Goal: Transaction & Acquisition: Purchase product/service

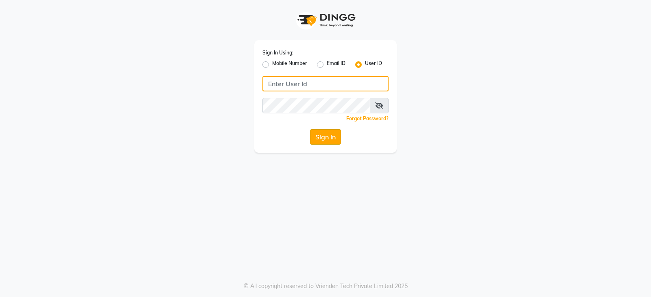
type input "styleonsalon"
click at [338, 136] on button "Sign In" at bounding box center [325, 136] width 31 height 15
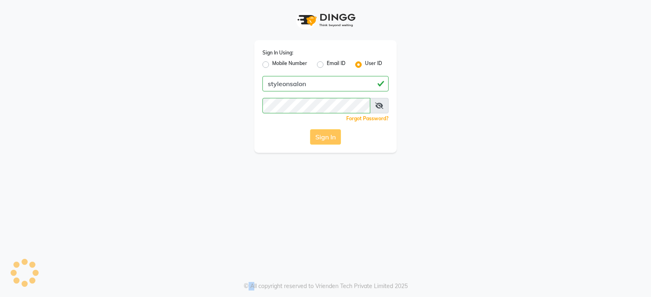
click at [338, 136] on div "Sign In" at bounding box center [325, 136] width 126 height 15
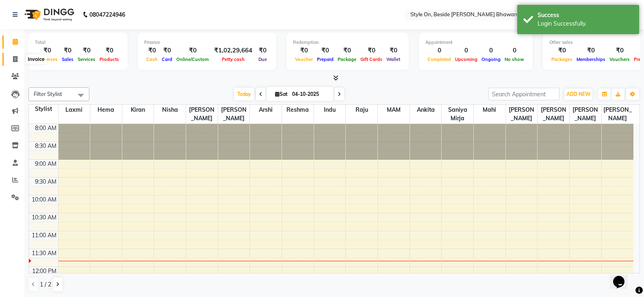
click at [13, 61] on icon at bounding box center [15, 59] width 4 height 6
select select "service"
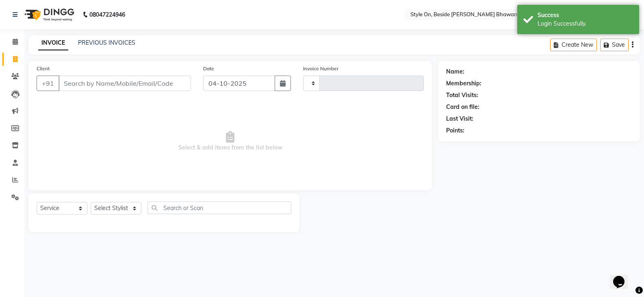
type input "1017"
select select "4700"
click at [129, 82] on input "Client" at bounding box center [126, 83] width 134 height 15
type input "9"
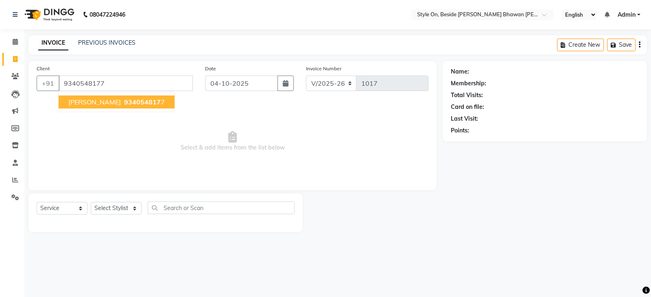
type input "9340548177"
click at [87, 102] on span "[PERSON_NAME]" at bounding box center [94, 102] width 52 height 8
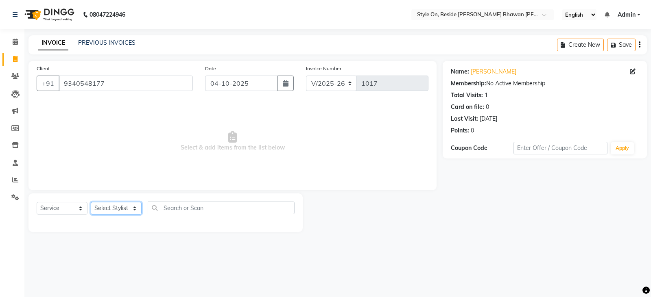
click at [107, 211] on select "Select Stylist [PERSON_NAME] Anju [PERSON_NAME] [PERSON_NAME] [PERSON_NAME] [PE…" at bounding box center [116, 208] width 51 height 13
select select "27825"
click at [91, 202] on select "Select Stylist [PERSON_NAME] Anju [PERSON_NAME] [PERSON_NAME] [PERSON_NAME] [PE…" at bounding box center [116, 208] width 51 height 13
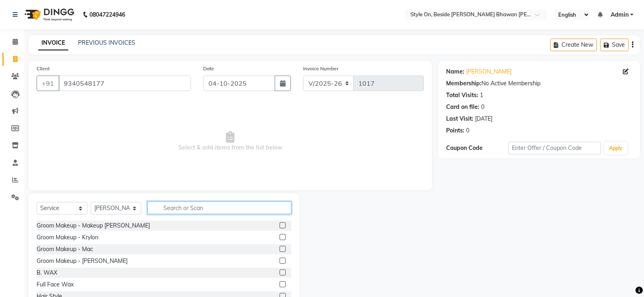
click at [184, 211] on input "text" at bounding box center [220, 208] width 144 height 13
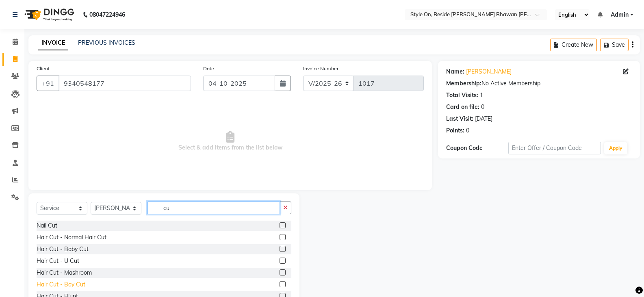
type input "cu"
click at [76, 282] on div "Hair Cut - Boy Cut" at bounding box center [61, 285] width 49 height 9
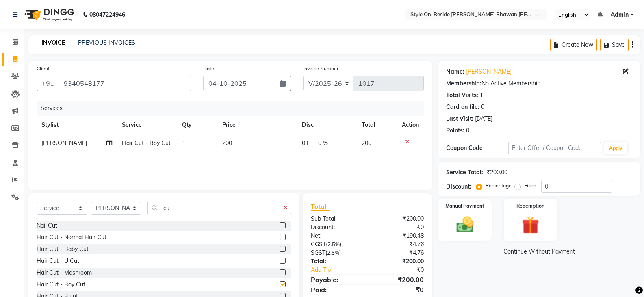
checkbox input "false"
click at [243, 143] on td "200" at bounding box center [258, 143] width 80 height 18
select select "27825"
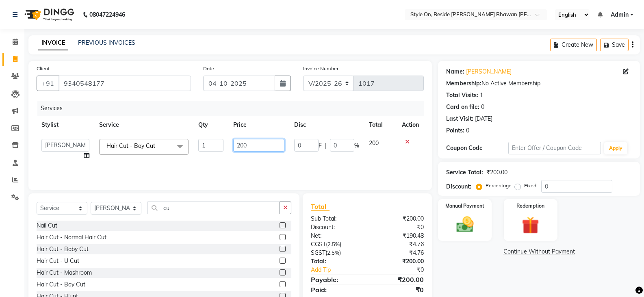
drag, startPoint x: 253, startPoint y: 142, endPoint x: 234, endPoint y: 146, distance: 19.1
click at [234, 146] on input "200" at bounding box center [258, 145] width 51 height 13
type input "400"
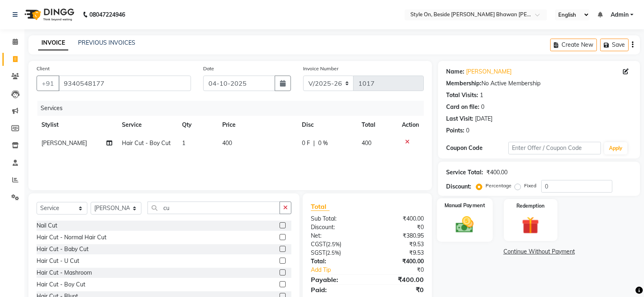
click at [460, 225] on img at bounding box center [464, 224] width 29 height 21
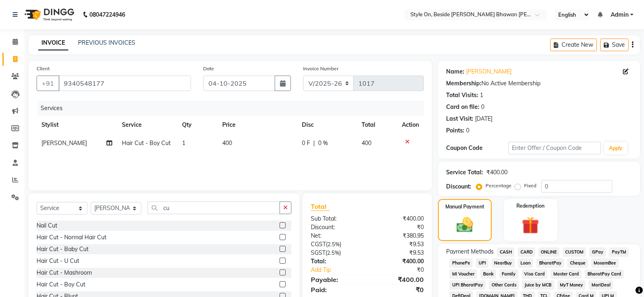
click at [507, 249] on span "CASH" at bounding box center [505, 252] width 17 height 9
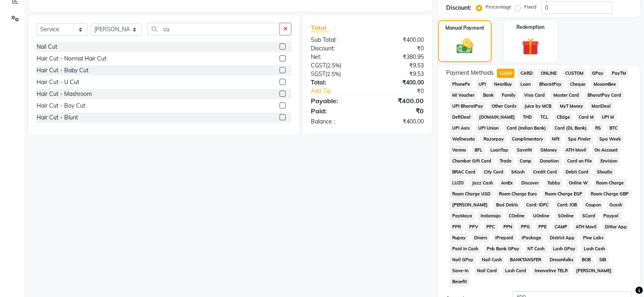
scroll to position [203, 0]
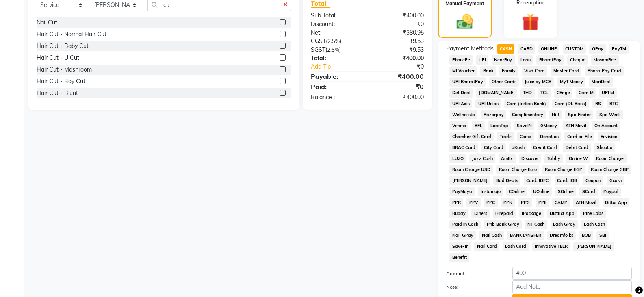
click at [548, 294] on button "Add Payment" at bounding box center [573, 300] width 120 height 13
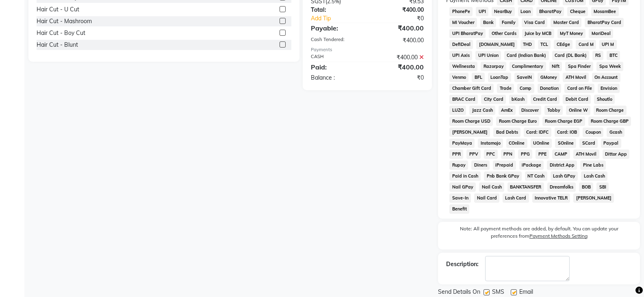
scroll to position [268, 0]
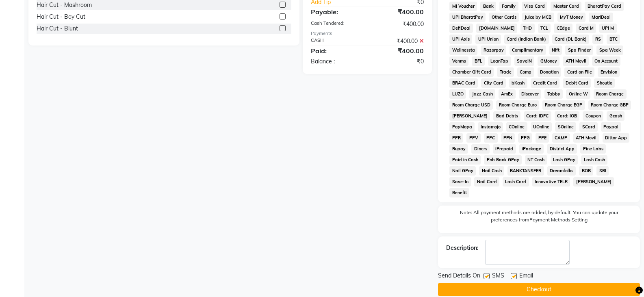
click at [522, 283] on button "Checkout" at bounding box center [539, 289] width 202 height 13
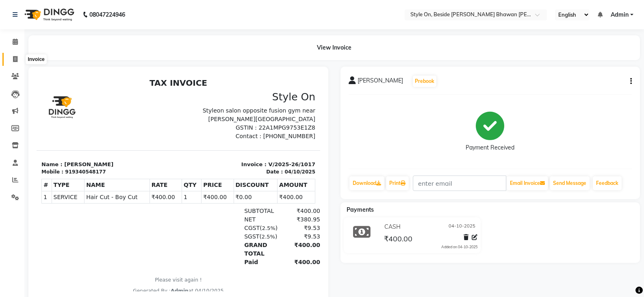
click at [15, 58] on icon at bounding box center [15, 59] width 4 height 6
select select "service"
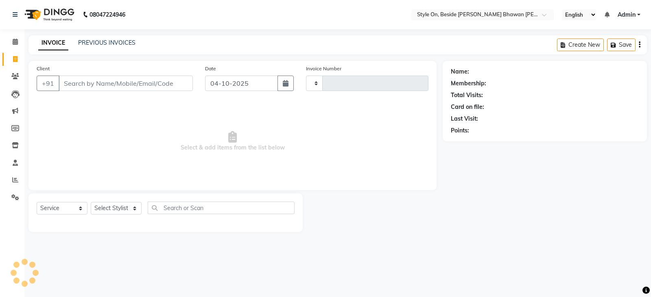
type input "1018"
select select "4700"
click at [14, 146] on icon at bounding box center [15, 145] width 7 height 6
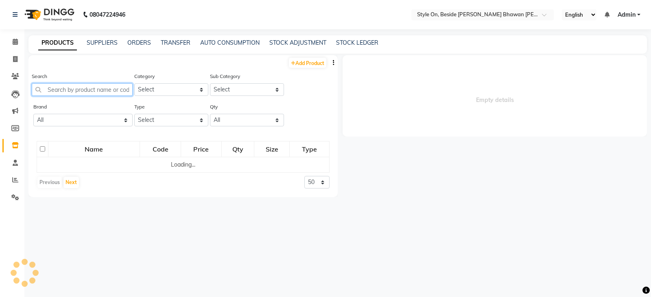
click at [74, 90] on input "text" at bounding box center [82, 89] width 101 height 13
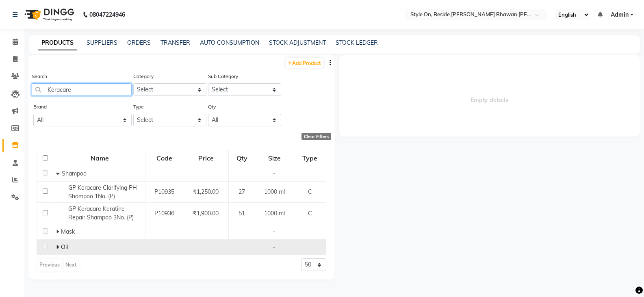
type input "Keracare"
click at [58, 247] on icon at bounding box center [57, 247] width 3 height 6
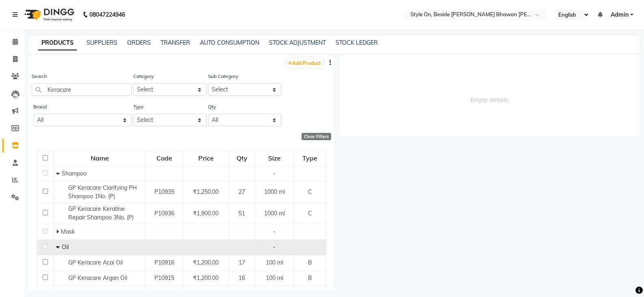
scroll to position [36, 0]
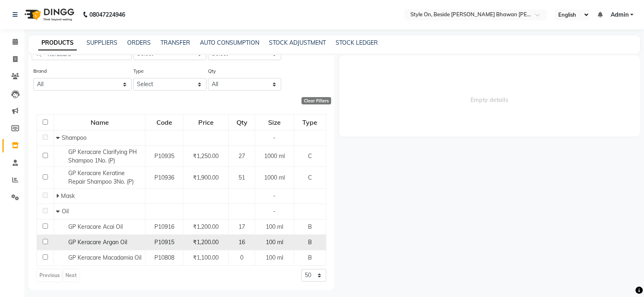
click at [89, 239] on span "GP Keracare Argan Oil" at bounding box center [97, 242] width 59 height 7
select select
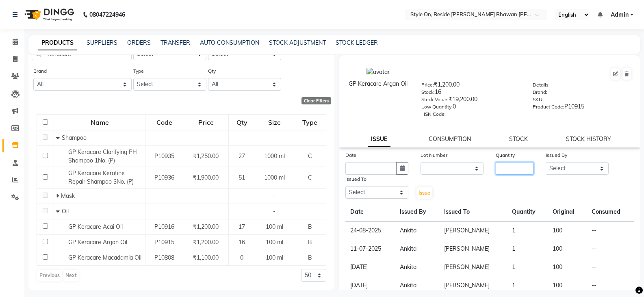
click at [510, 166] on input "number" at bounding box center [515, 168] width 38 height 13
type input "2"
click at [555, 166] on select "Select [PERSON_NAME] Anju [PERSON_NAME] [PERSON_NAME] [PERSON_NAME] [PERSON_NAM…" at bounding box center [577, 168] width 63 height 13
select select "87447"
click at [546, 162] on select "Select [PERSON_NAME] Anju [PERSON_NAME] [PERSON_NAME] [PERSON_NAME] [PERSON_NAM…" at bounding box center [577, 168] width 63 height 13
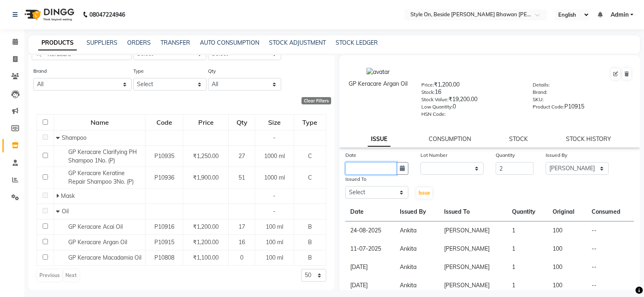
click at [363, 163] on input "text" at bounding box center [371, 168] width 51 height 13
select select "10"
select select "2025"
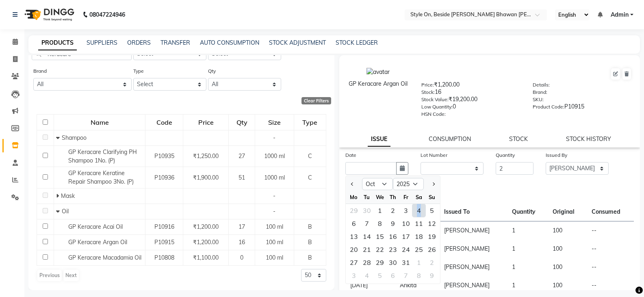
click at [420, 209] on div "4" at bounding box center [419, 210] width 13 height 13
type input "04-10-2025"
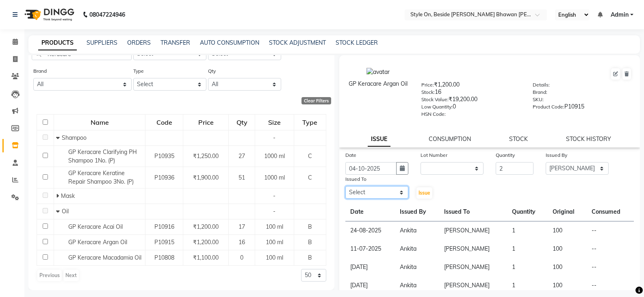
click at [364, 189] on select "Select [PERSON_NAME] Anju [PERSON_NAME] [PERSON_NAME] [PERSON_NAME] [PERSON_NAM…" at bounding box center [377, 192] width 63 height 13
select select "27826"
click at [346, 186] on select "Select [PERSON_NAME] Anju [PERSON_NAME] [PERSON_NAME] [PERSON_NAME] [PERSON_NAM…" at bounding box center [377, 192] width 63 height 13
click at [424, 193] on span "Issue" at bounding box center [425, 193] width 12 height 6
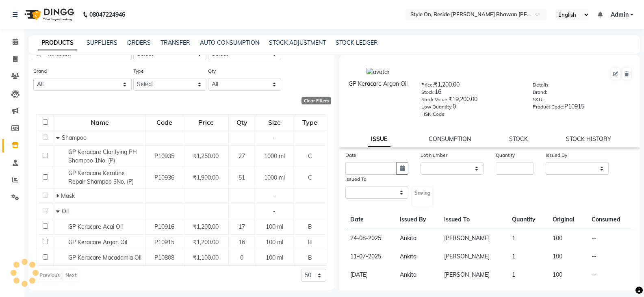
select select
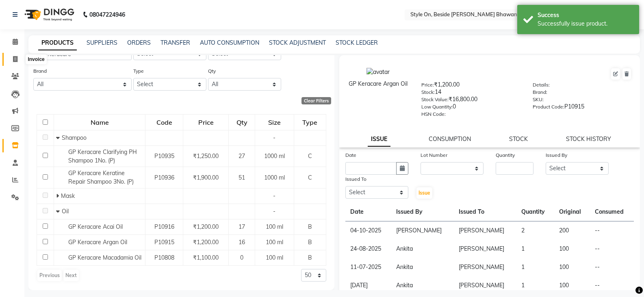
click at [15, 57] on icon at bounding box center [15, 59] width 4 height 6
select select "service"
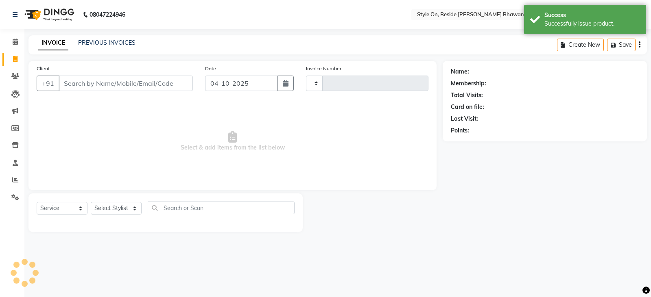
type input "1018"
select select "4700"
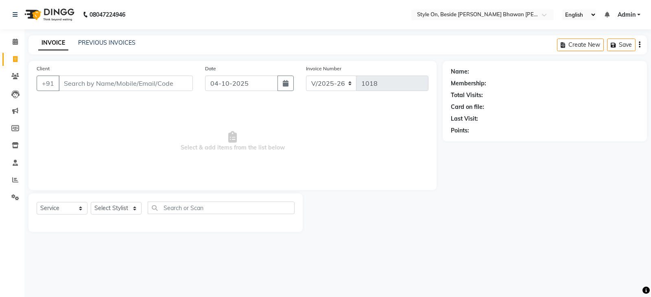
click at [77, 83] on input "Client" at bounding box center [126, 83] width 134 height 15
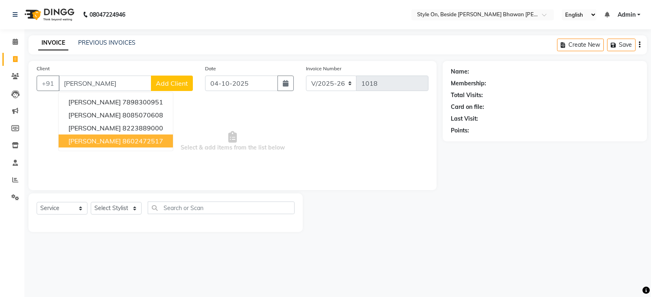
click at [83, 139] on span "[PERSON_NAME]" at bounding box center [94, 141] width 52 height 8
type input "8602472517"
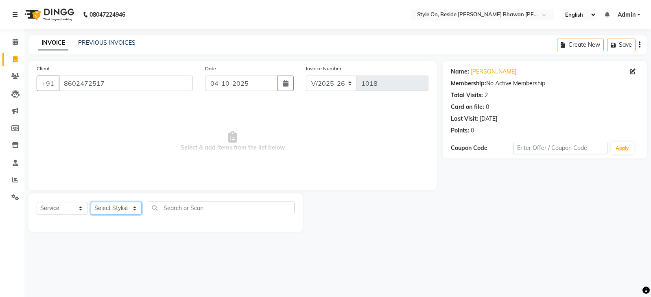
click at [115, 209] on select "Select Stylist [PERSON_NAME] Anju [PERSON_NAME] [PERSON_NAME] [PERSON_NAME] [PE…" at bounding box center [116, 208] width 51 height 13
select select "27825"
click at [91, 202] on select "Select Stylist [PERSON_NAME] Anju [PERSON_NAME] [PERSON_NAME] [PERSON_NAME] [PE…" at bounding box center [116, 208] width 51 height 13
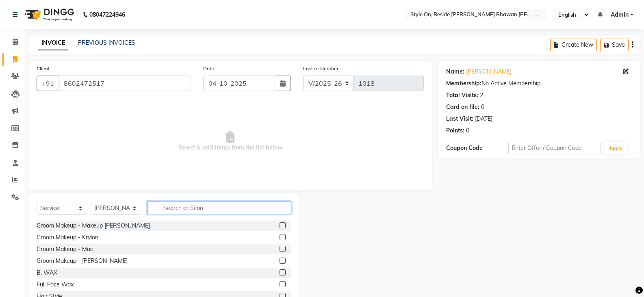
click at [165, 204] on input "text" at bounding box center [220, 208] width 144 height 13
type input "t"
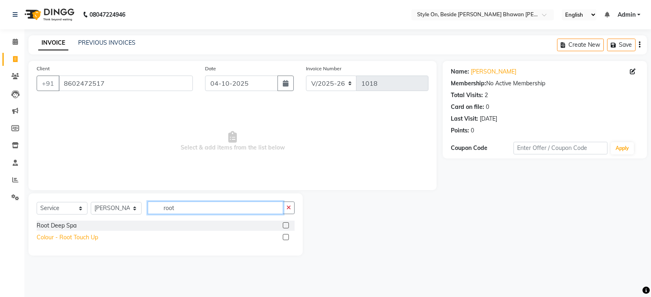
type input "root"
click at [77, 235] on div "Colour - Root Touch Up" at bounding box center [67, 237] width 61 height 9
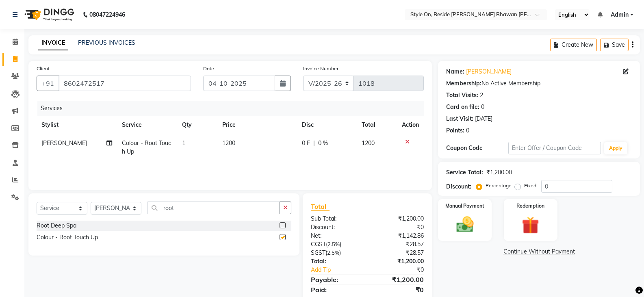
checkbox input "false"
click at [465, 226] on img at bounding box center [464, 224] width 29 height 21
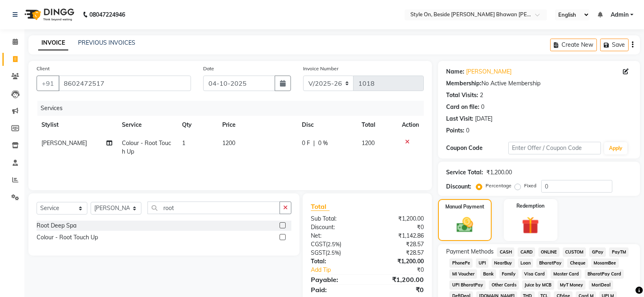
click at [503, 250] on span "CASH" at bounding box center [505, 252] width 17 height 9
click at [246, 140] on td "1200" at bounding box center [258, 147] width 80 height 27
select select "27825"
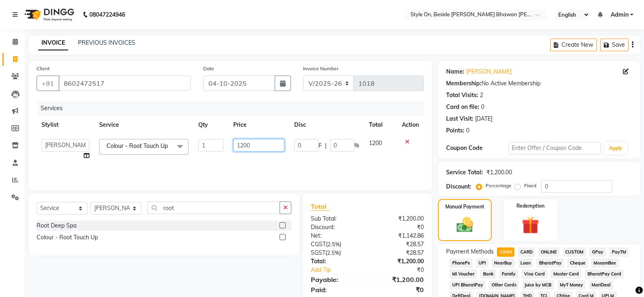
drag, startPoint x: 263, startPoint y: 148, endPoint x: 231, endPoint y: 145, distance: 32.2
click at [231, 145] on td "1200" at bounding box center [258, 149] width 61 height 31
type input "1500"
click at [500, 253] on span "CASH" at bounding box center [505, 252] width 17 height 9
type input "1500"
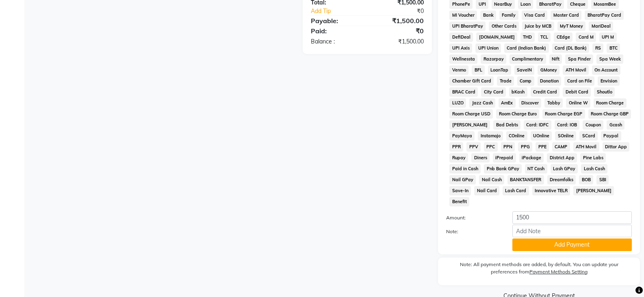
scroll to position [265, 0]
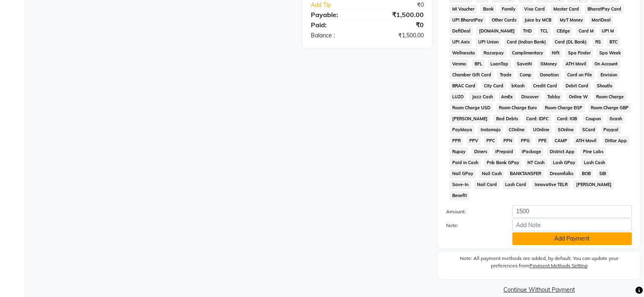
click at [533, 233] on button "Add Payment" at bounding box center [573, 239] width 120 height 13
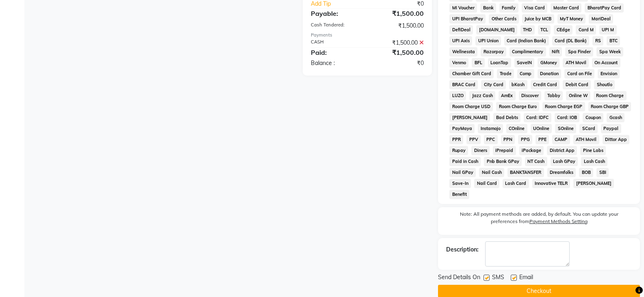
scroll to position [268, 0]
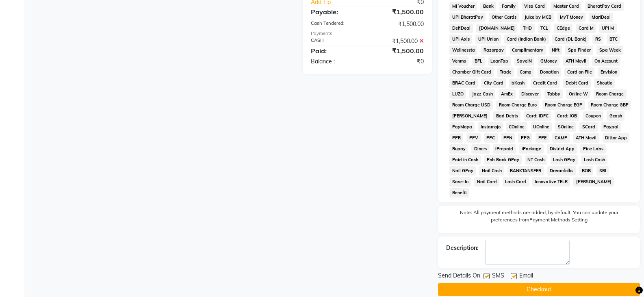
click at [528, 283] on button "Checkout" at bounding box center [539, 289] width 202 height 13
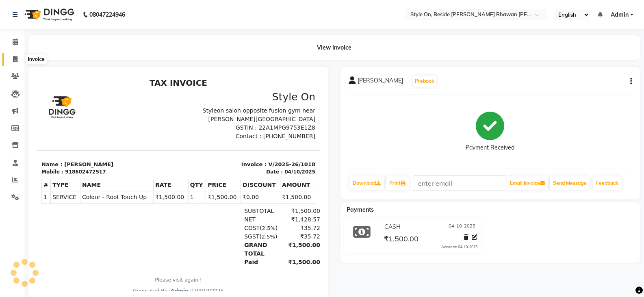
click at [13, 56] on icon at bounding box center [15, 59] width 4 height 6
select select "service"
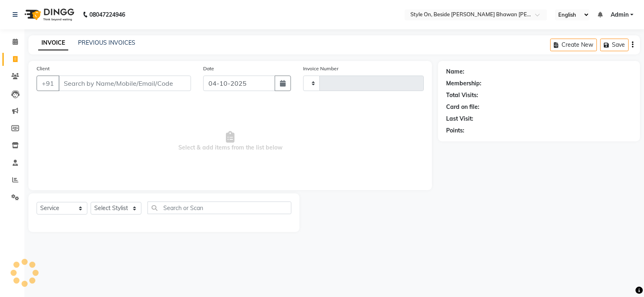
type input "1019"
select select "4700"
click at [11, 148] on span at bounding box center [15, 145] width 14 height 9
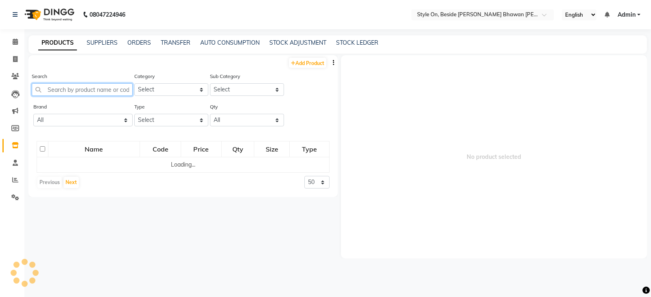
click at [74, 91] on input "text" at bounding box center [82, 89] width 101 height 13
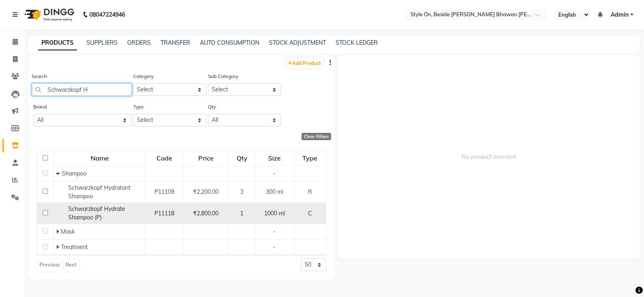
type input "Schwarzkopf H"
click at [126, 211] on div "Schwarzkopf Hydrate Shampoo (P)" at bounding box center [99, 213] width 87 height 17
select select
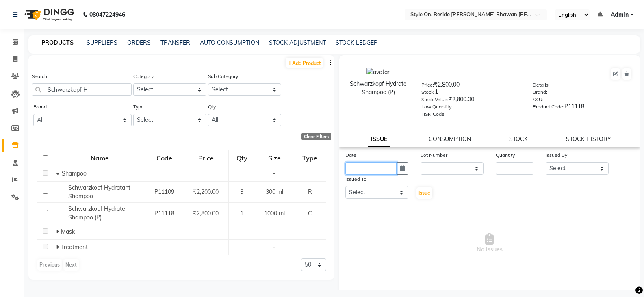
click at [369, 170] on input "text" at bounding box center [371, 168] width 51 height 13
select select "10"
select select "2025"
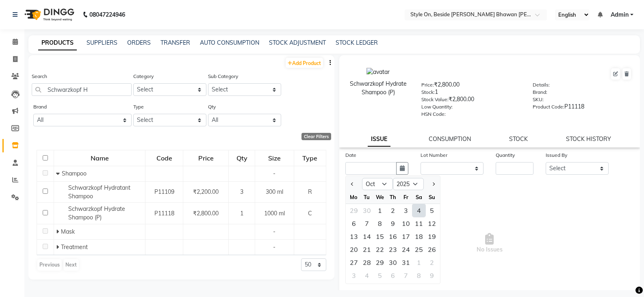
click at [424, 209] on div "4" at bounding box center [419, 210] width 13 height 13
type input "04-10-2025"
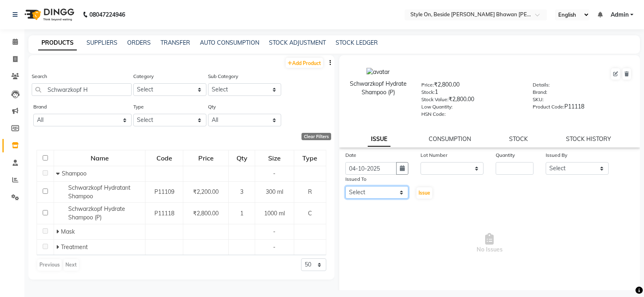
click at [384, 191] on select "Select [PERSON_NAME] Anju [PERSON_NAME] [PERSON_NAME] [PERSON_NAME] [PERSON_NAM…" at bounding box center [377, 192] width 63 height 13
select select "28057"
click at [346, 186] on select "Select [PERSON_NAME] Anju [PERSON_NAME] [PERSON_NAME] [PERSON_NAME] [PERSON_NAM…" at bounding box center [377, 192] width 63 height 13
click at [552, 167] on select "Select [PERSON_NAME] Anju [PERSON_NAME] [PERSON_NAME] [PERSON_NAME] [PERSON_NAM…" at bounding box center [577, 168] width 63 height 13
select select "87447"
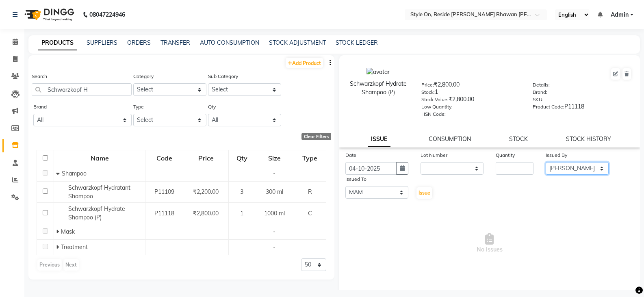
click at [546, 162] on select "Select [PERSON_NAME] Anju [PERSON_NAME] [PERSON_NAME] [PERSON_NAME] [PERSON_NAM…" at bounding box center [577, 168] width 63 height 13
click at [520, 168] on input "number" at bounding box center [515, 168] width 38 height 13
type input "1"
click at [417, 188] on button "Issue" at bounding box center [425, 192] width 16 height 11
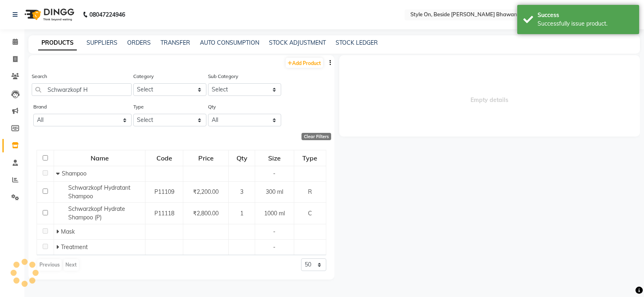
select select
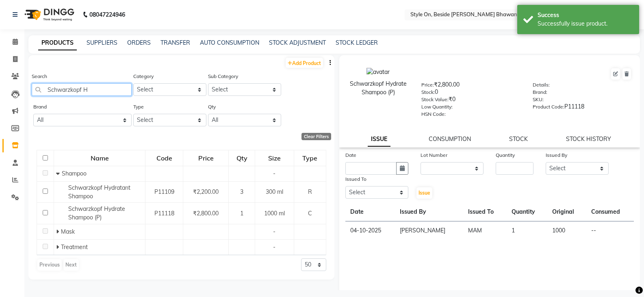
click at [99, 89] on input "Schwarzkopf H" at bounding box center [82, 89] width 100 height 13
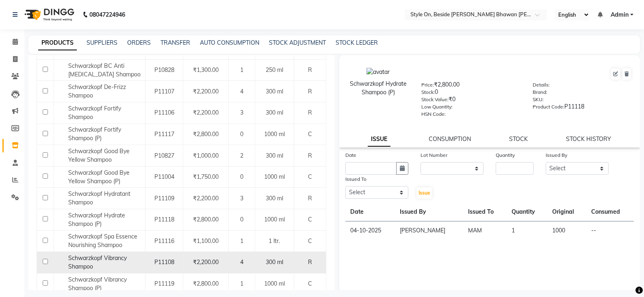
scroll to position [163, 0]
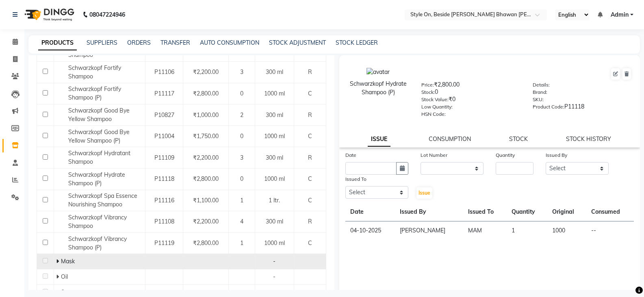
type input "Schwarzkopf"
click at [57, 262] on icon at bounding box center [57, 262] width 3 height 6
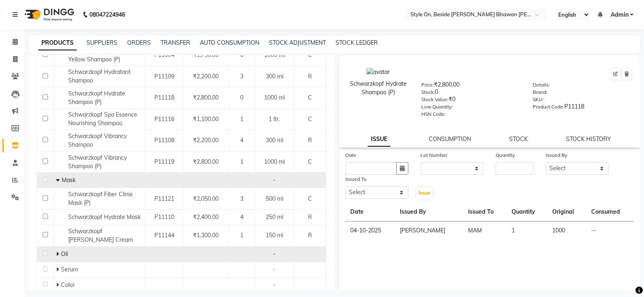
scroll to position [203, 0]
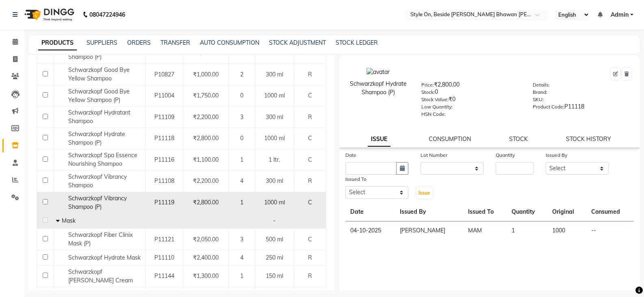
click at [98, 200] on span "Schwarzkopf Vibrancy Shampoo (P)" at bounding box center [97, 203] width 59 height 16
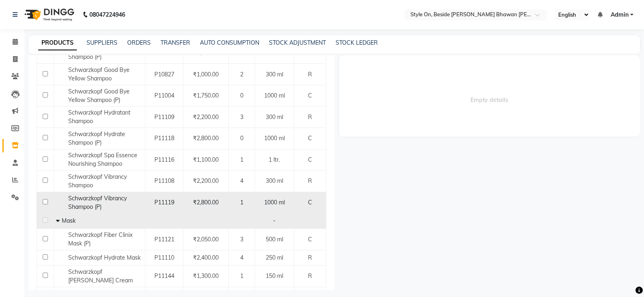
select select
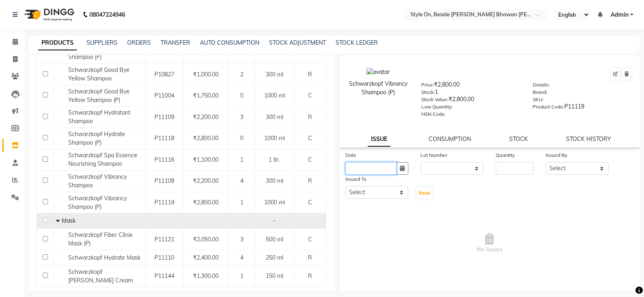
click at [372, 172] on input "text" at bounding box center [371, 168] width 51 height 13
select select "10"
select select "2025"
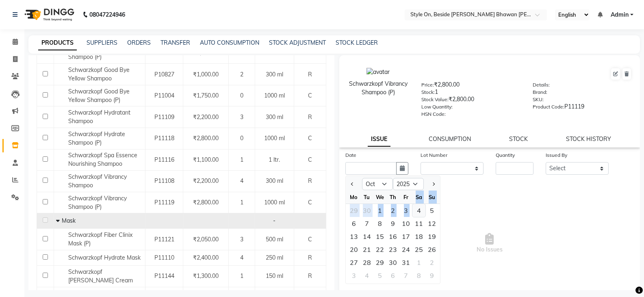
click at [413, 207] on ngb-datepicker-month "Mo Tu We Th Fr Sa Su 29 30 1 2 3 4 5 6 7 8 9 10 11 12 13 14 15 16 17 18 19 20 2…" at bounding box center [393, 237] width 94 height 93
click at [462, 189] on div "Date Jan Feb Mar Apr May Jun [DATE] Aug Sep Oct Nov [DATE] 2016 2017 2018 2019 …" at bounding box center [489, 175] width 301 height 49
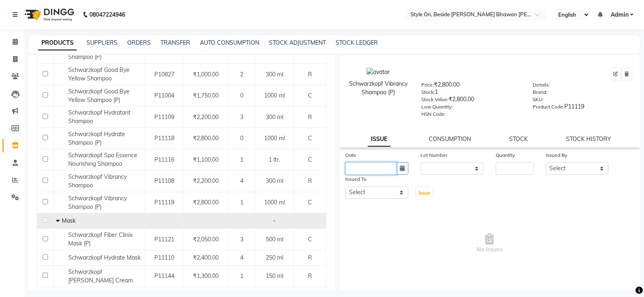
click at [385, 171] on input "text" at bounding box center [371, 168] width 51 height 13
select select "10"
select select "2025"
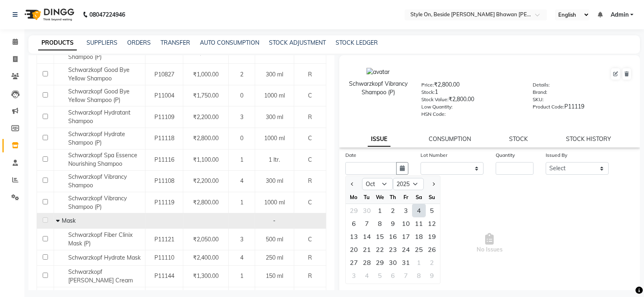
click at [417, 210] on div "4" at bounding box center [419, 210] width 13 height 13
type input "04-10-2025"
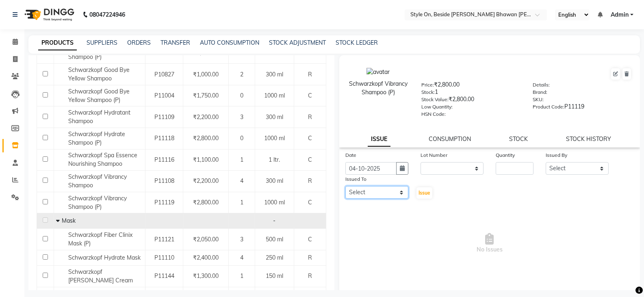
click at [373, 192] on select "Select [PERSON_NAME] Anju [PERSON_NAME] [PERSON_NAME] [PERSON_NAME] [PERSON_NAM…" at bounding box center [377, 192] width 63 height 13
select select "28057"
click at [346, 186] on select "Select [PERSON_NAME] Anju [PERSON_NAME] [PERSON_NAME] [PERSON_NAME] [PERSON_NAM…" at bounding box center [377, 192] width 63 height 13
click at [513, 168] on input "number" at bounding box center [515, 168] width 38 height 13
type input "1"
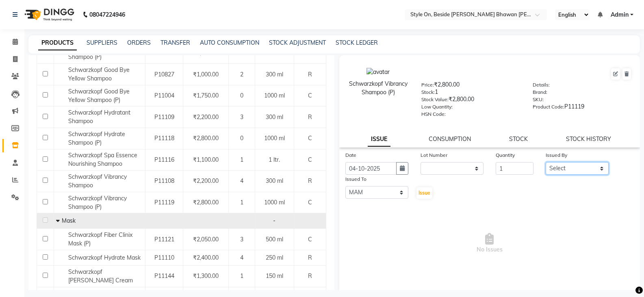
click at [579, 165] on select "Select [PERSON_NAME] Anju [PERSON_NAME] [PERSON_NAME] [PERSON_NAME] [PERSON_NAM…" at bounding box center [577, 168] width 63 height 13
select select "87447"
click at [546, 162] on select "Select [PERSON_NAME] Anju [PERSON_NAME] [PERSON_NAME] [PERSON_NAME] [PERSON_NAM…" at bounding box center [577, 168] width 63 height 13
click at [423, 192] on span "Issue" at bounding box center [425, 193] width 12 height 6
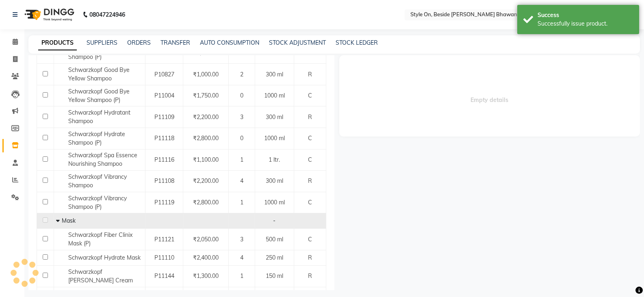
select select
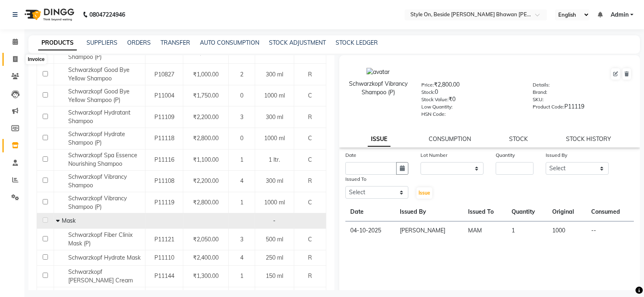
click at [13, 56] on icon at bounding box center [15, 59] width 4 height 6
select select "service"
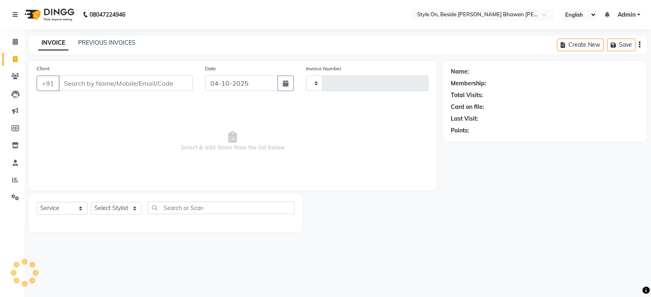
type input "1019"
select select "4700"
drag, startPoint x: 10, startPoint y: 143, endPoint x: 16, endPoint y: 141, distance: 6.8
click at [11, 143] on span at bounding box center [15, 145] width 14 height 9
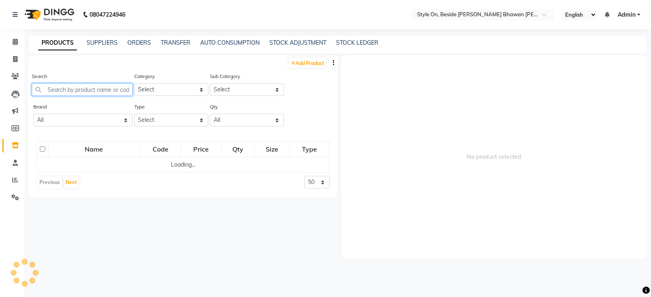
click at [65, 90] on input "text" at bounding box center [82, 89] width 101 height 13
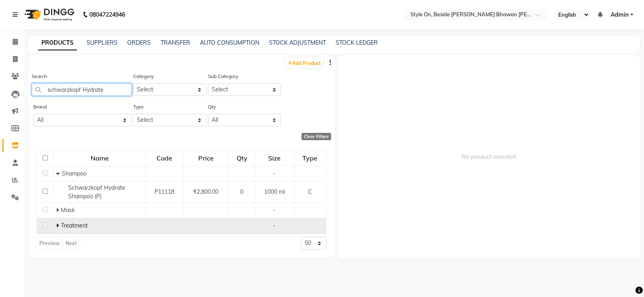
type input "schwarzkopf Hydrate"
click at [59, 226] on icon at bounding box center [57, 226] width 3 height 6
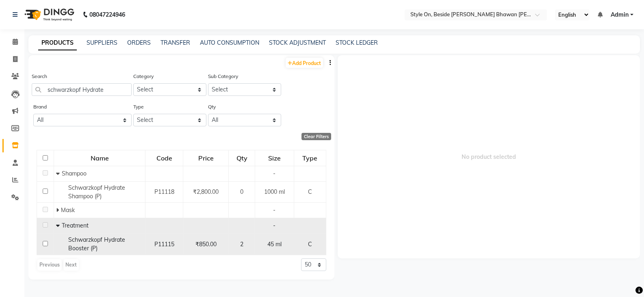
click at [105, 243] on span "Schwarzkopf Hydrate Booster (P)" at bounding box center [96, 244] width 57 height 16
select select
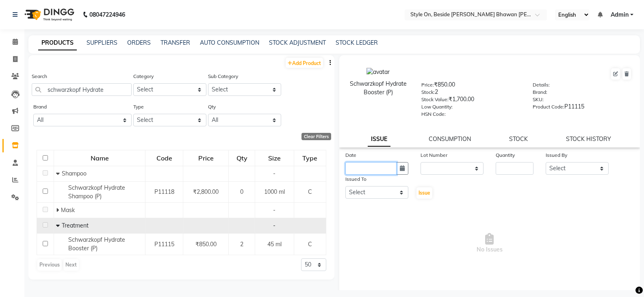
click at [370, 170] on input "text" at bounding box center [371, 168] width 51 height 13
select select "10"
select select "2025"
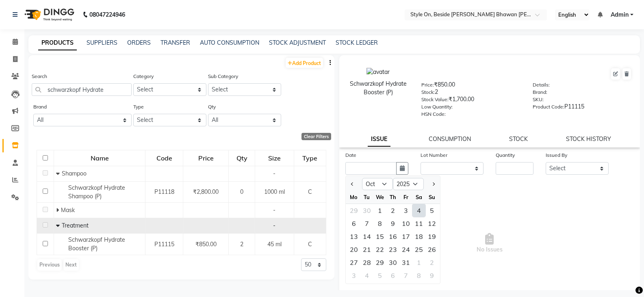
click at [419, 212] on div "4" at bounding box center [419, 210] width 13 height 13
type input "04-10-2025"
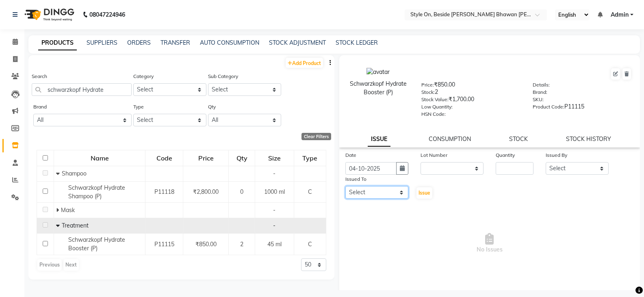
click at [382, 194] on select "Select [PERSON_NAME] Anju [PERSON_NAME] [PERSON_NAME] [PERSON_NAME] [PERSON_NAM…" at bounding box center [377, 192] width 63 height 13
select select "28057"
click at [346, 186] on select "Select [PERSON_NAME] Anju [PERSON_NAME] [PERSON_NAME] [PERSON_NAME] [PERSON_NAM…" at bounding box center [377, 192] width 63 height 13
click at [508, 164] on input "number" at bounding box center [515, 168] width 38 height 13
type input "1"
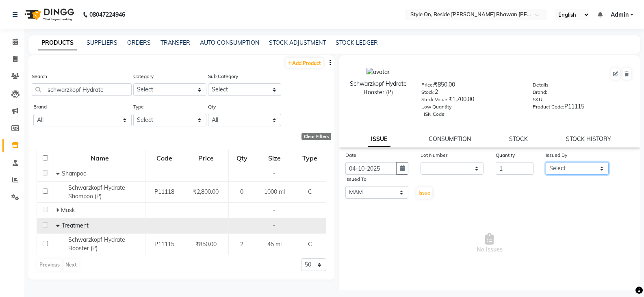
click at [562, 166] on select "Select [PERSON_NAME] Anju [PERSON_NAME] [PERSON_NAME] [PERSON_NAME] [PERSON_NAM…" at bounding box center [577, 168] width 63 height 13
select select "87447"
click at [546, 162] on select "Select [PERSON_NAME] Anju [PERSON_NAME] [PERSON_NAME] [PERSON_NAME] [PERSON_NAM…" at bounding box center [577, 168] width 63 height 13
click at [427, 199] on div "Issue" at bounding box center [427, 187] width 25 height 25
click at [422, 193] on span "Issue" at bounding box center [425, 193] width 12 height 6
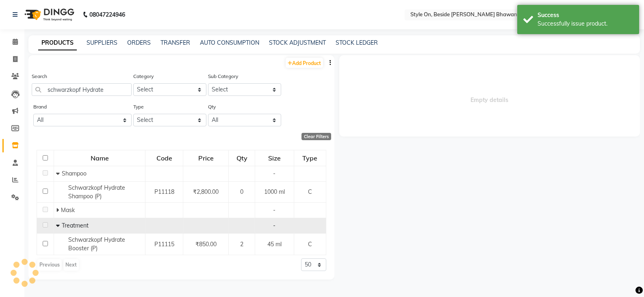
select select
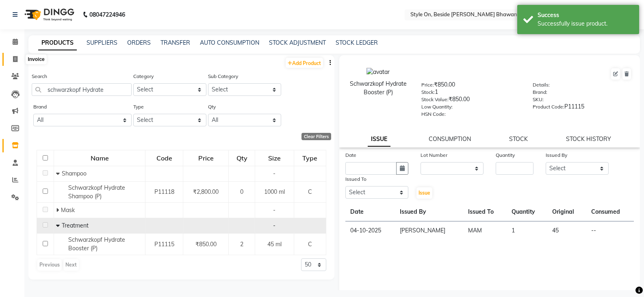
click at [17, 59] on icon at bounding box center [15, 59] width 4 height 6
select select "4700"
select select "service"
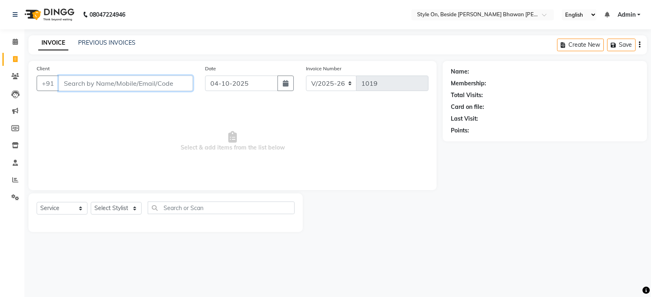
click at [75, 84] on input "Client" at bounding box center [126, 83] width 134 height 15
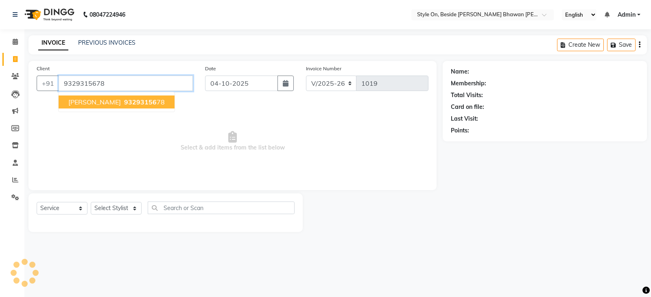
type input "9329315678"
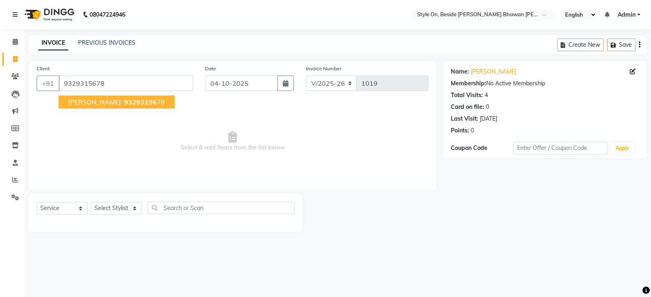
click at [124, 104] on span "93293156" at bounding box center [140, 102] width 33 height 8
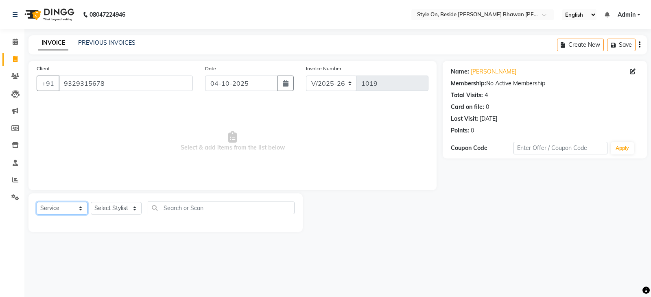
click at [60, 211] on select "Select Service Product Membership Package Voucher Prepaid Gift Card" at bounding box center [62, 208] width 51 height 13
select select "product"
click at [37, 202] on select "Select Service Product Membership Package Voucher Prepaid Gift Card" at bounding box center [62, 208] width 51 height 13
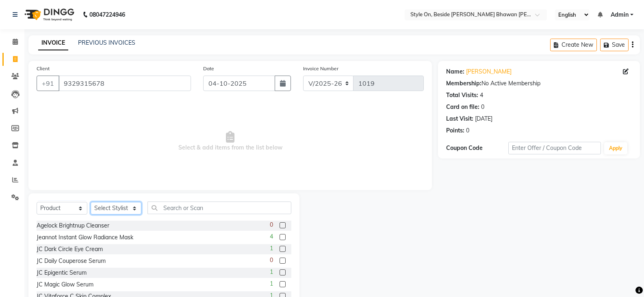
click at [109, 203] on select "Select Stylist [PERSON_NAME] Anju [PERSON_NAME] [PERSON_NAME] [PERSON_NAME] [PE…" at bounding box center [116, 208] width 51 height 13
select select "28057"
click at [91, 202] on select "Select Stylist [PERSON_NAME] Anju [PERSON_NAME] [PERSON_NAME] [PERSON_NAME] [PE…" at bounding box center [116, 208] width 51 height 13
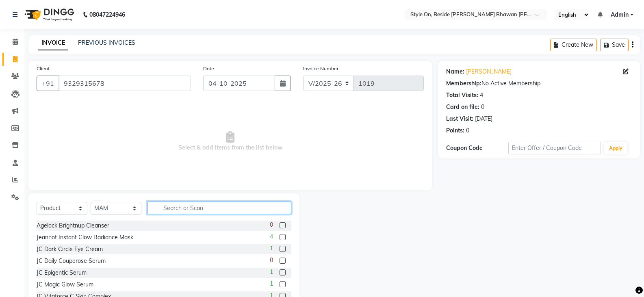
click at [194, 204] on input "text" at bounding box center [220, 208] width 144 height 13
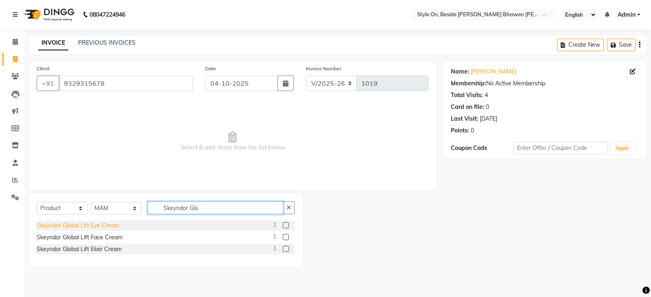
type input "Skeyndor Glo"
click at [117, 225] on div "Skeyndor Global Lift Eye Cream" at bounding box center [78, 226] width 83 height 9
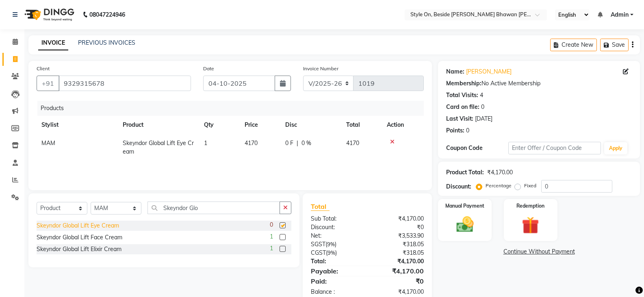
checkbox input "false"
click at [391, 139] on icon at bounding box center [392, 142] width 4 height 6
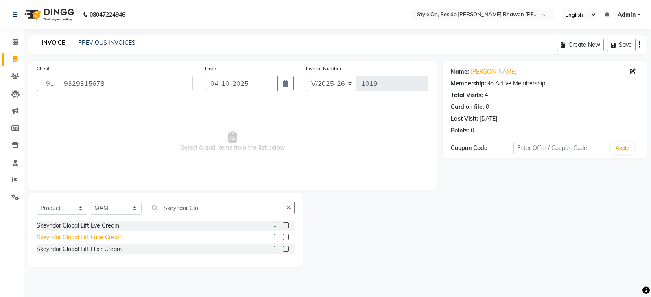
click at [118, 238] on div "Skeyndor Global Lift Face Cream" at bounding box center [80, 237] width 86 height 9
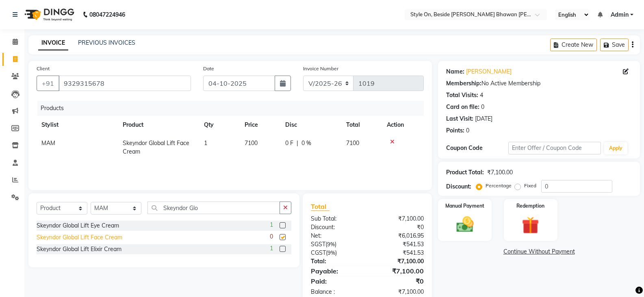
checkbox input "false"
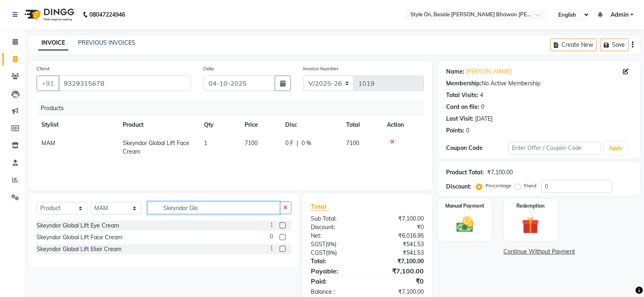
drag, startPoint x: 199, startPoint y: 207, endPoint x: 160, endPoint y: 208, distance: 39.1
click at [160, 208] on input "Skeyndor Glo" at bounding box center [214, 208] width 133 height 13
click at [209, 209] on input "Skeyndor Glo" at bounding box center [214, 208] width 133 height 13
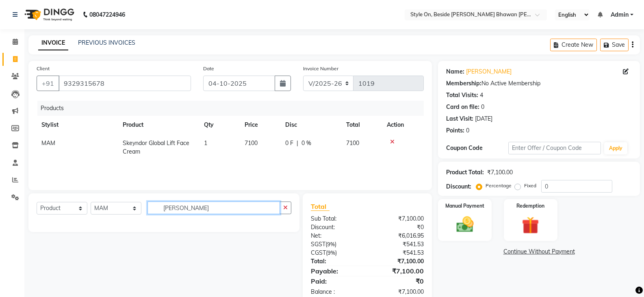
type input "J"
type input "janss"
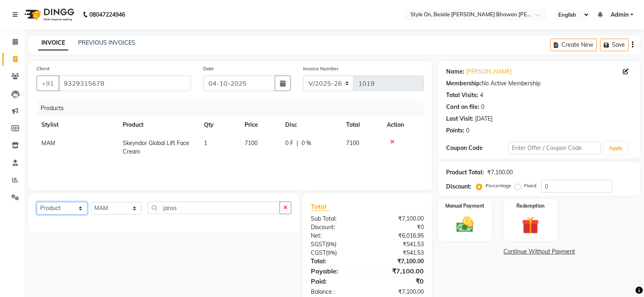
click at [57, 208] on select "Select Service Product Membership Package Voucher Prepaid Gift Card" at bounding box center [62, 208] width 51 height 13
click at [37, 202] on select "Select Service Product Membership Package Voucher Prepaid Gift Card" at bounding box center [62, 208] width 51 height 13
drag, startPoint x: 185, startPoint y: 206, endPoint x: 158, endPoint y: 208, distance: 26.5
click at [158, 208] on input "janss" at bounding box center [214, 208] width 133 height 13
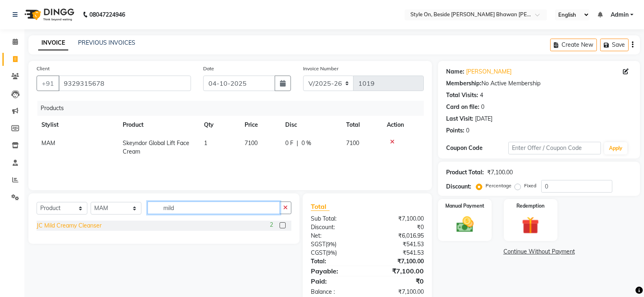
type input "mild"
click at [90, 226] on div "JC Mild Creamy Cleanser" at bounding box center [69, 226] width 65 height 9
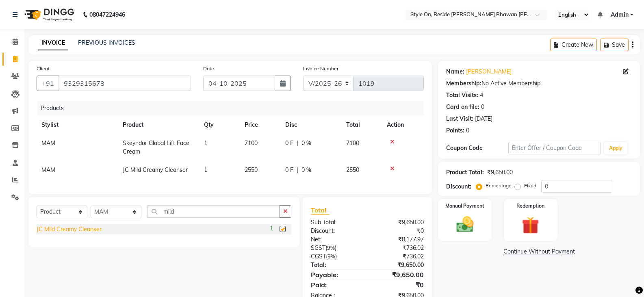
checkbox input "false"
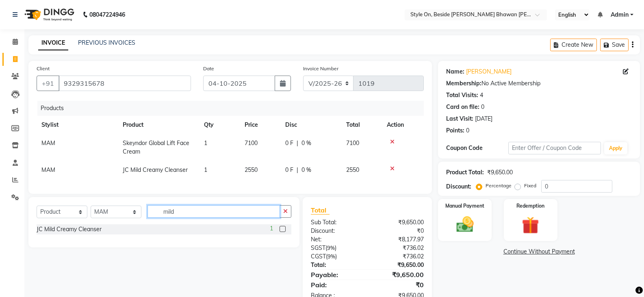
drag, startPoint x: 180, startPoint y: 218, endPoint x: 159, endPoint y: 219, distance: 20.8
click at [159, 218] on input "mild" at bounding box center [214, 211] width 133 height 13
type input "jc vitafo"
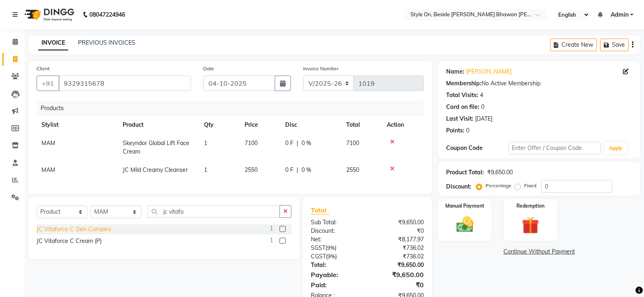
click at [96, 234] on div "JC Vitaforce C Skin Complex" at bounding box center [74, 229] width 74 height 9
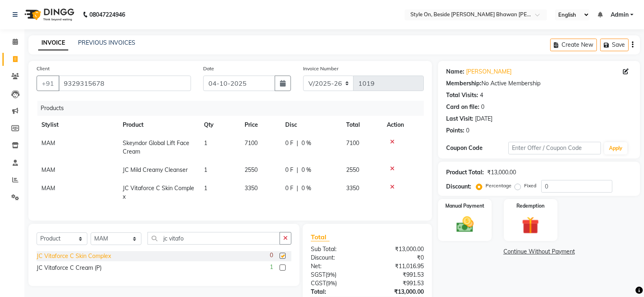
checkbox input "false"
click at [86, 272] on div "JC Vitaforce C Cream (P)" at bounding box center [69, 268] width 65 height 9
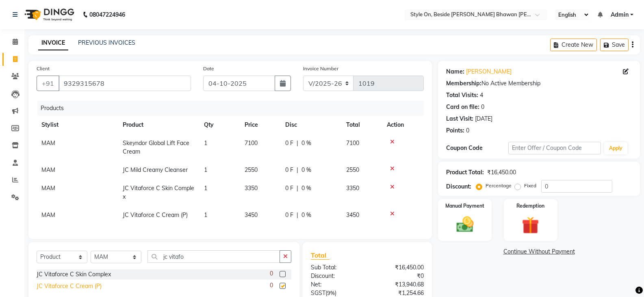
checkbox input "false"
click at [393, 213] on icon at bounding box center [392, 214] width 4 height 6
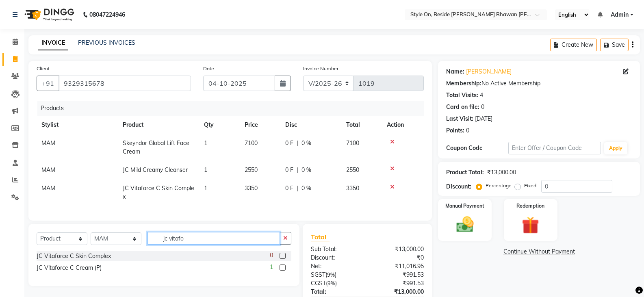
drag, startPoint x: 185, startPoint y: 245, endPoint x: 153, endPoint y: 244, distance: 32.1
click at [153, 244] on input "jc vitafo" at bounding box center [214, 238] width 133 height 13
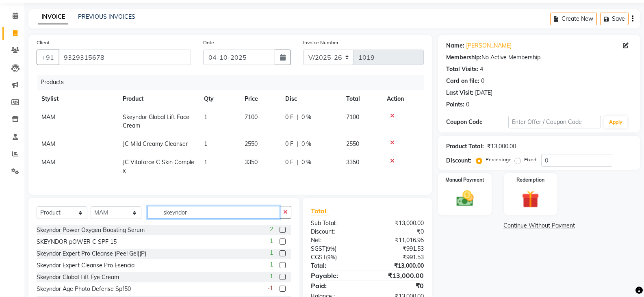
scroll to position [41, 0]
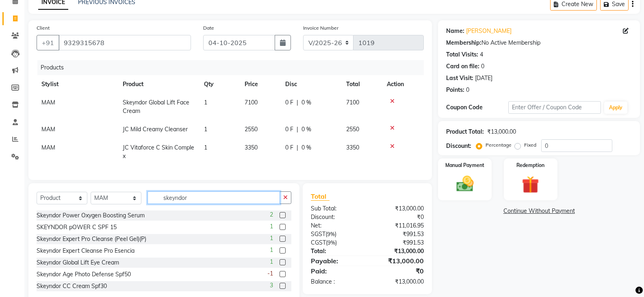
click at [205, 203] on input "skeyndor" at bounding box center [214, 197] width 133 height 13
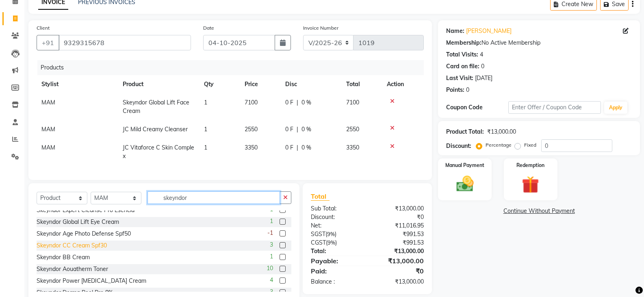
type input "skeyndor"
click at [96, 250] on div "Skeyndor CC Cream Spf30" at bounding box center [72, 246] width 70 height 9
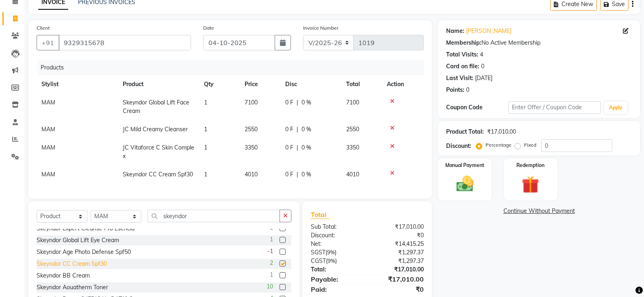
checkbox input "false"
drag, startPoint x: 554, startPoint y: 142, endPoint x: 540, endPoint y: 144, distance: 14.3
click at [540, 144] on div "Percentage Fixed 0" at bounding box center [545, 145] width 135 height 13
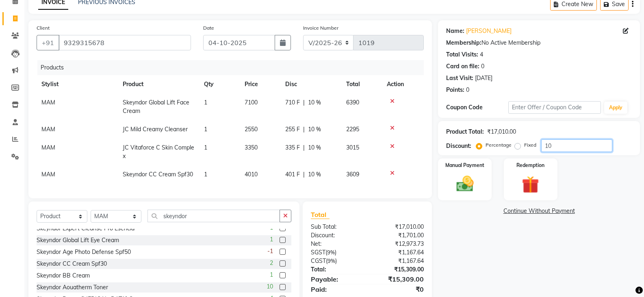
type input "10"
click at [463, 235] on div "Name: [PERSON_NAME] Membership: No Active Membership Total Visits: 4 Card on fi…" at bounding box center [542, 170] width 208 height 301
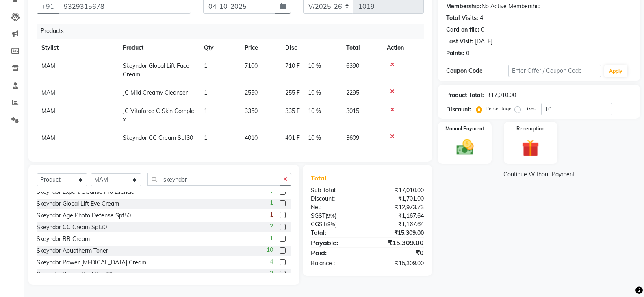
scroll to position [83, 0]
click at [109, 178] on select "Select Stylist [PERSON_NAME] Anju [PERSON_NAME] [PERSON_NAME] [PERSON_NAME] [PE…" at bounding box center [116, 180] width 51 height 13
select select "27821"
click at [91, 174] on select "Select Stylist [PERSON_NAME] Anju [PERSON_NAME] [PERSON_NAME] [PERSON_NAME] [PE…" at bounding box center [116, 180] width 51 height 13
drag, startPoint x: 192, startPoint y: 177, endPoint x: 165, endPoint y: 179, distance: 26.9
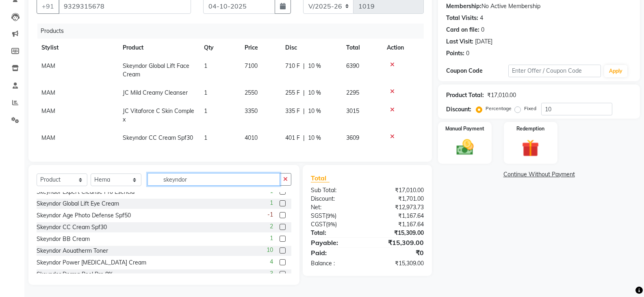
click at [165, 179] on input "skeyndor" at bounding box center [214, 179] width 133 height 13
type input "s"
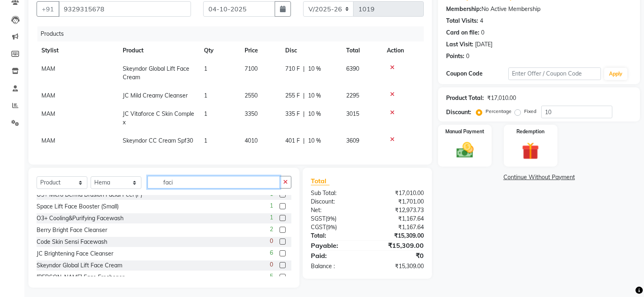
scroll to position [0, 0]
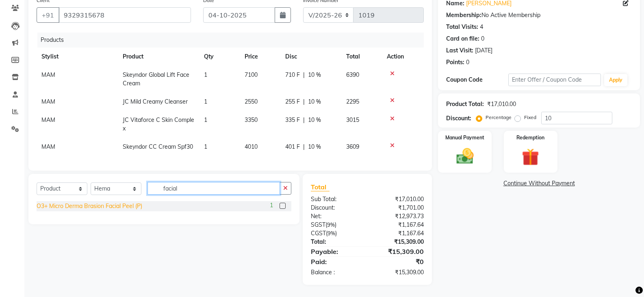
type input "facial"
click at [136, 203] on div "O3+ Micro Derma Brasion Facial Peel (P)" at bounding box center [90, 206] width 106 height 9
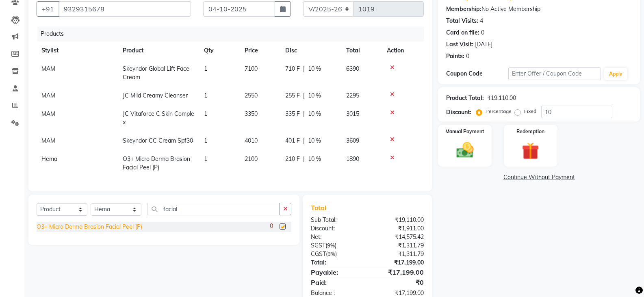
checkbox input "false"
click at [394, 155] on icon at bounding box center [392, 158] width 4 height 6
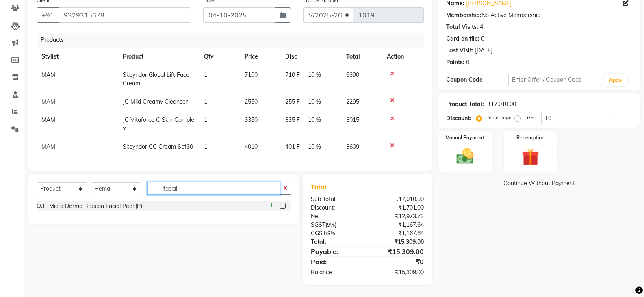
drag, startPoint x: 182, startPoint y: 186, endPoint x: 157, endPoint y: 187, distance: 24.8
click at [157, 187] on input "facial" at bounding box center [214, 188] width 133 height 13
type input "Corr"
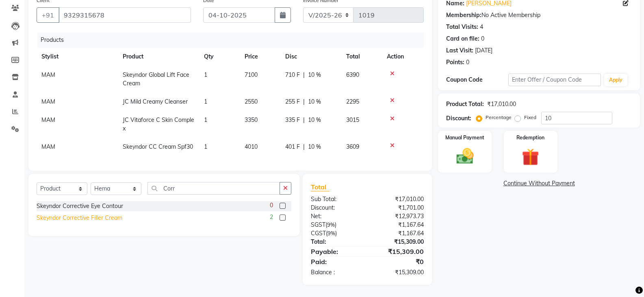
click at [107, 218] on div "Skeyndor Corrective Filler Cream" at bounding box center [80, 218] width 86 height 9
checkbox input "false"
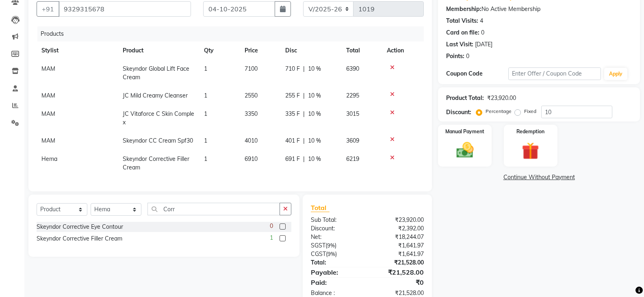
click at [392, 156] on icon at bounding box center [392, 158] width 4 height 6
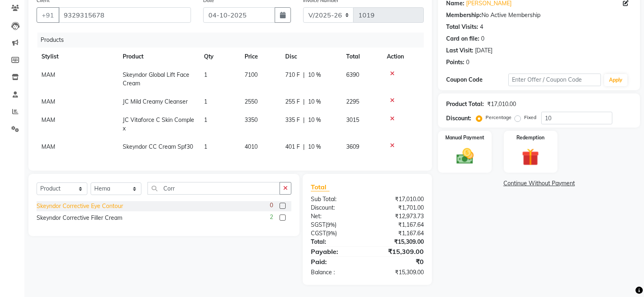
click at [110, 205] on div "Skeyndor Corrective Eye Contour" at bounding box center [80, 206] width 87 height 9
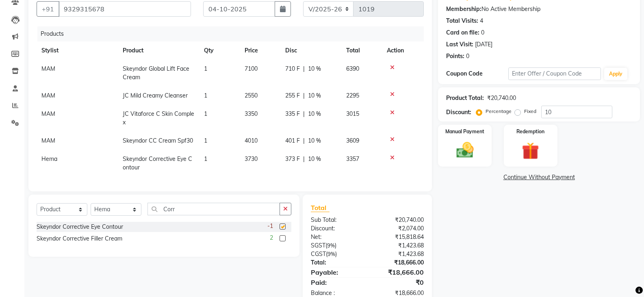
checkbox input "false"
drag, startPoint x: 395, startPoint y: 157, endPoint x: 391, endPoint y: 157, distance: 4.5
click at [394, 157] on div at bounding box center [403, 158] width 32 height 6
click at [390, 157] on icon at bounding box center [392, 158] width 4 height 6
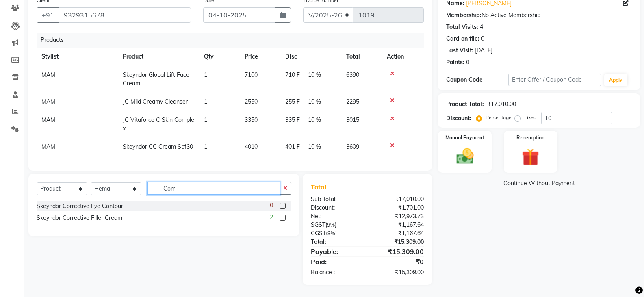
drag, startPoint x: 175, startPoint y: 185, endPoint x: 157, endPoint y: 184, distance: 17.9
click at [157, 184] on input "Corr" at bounding box center [214, 188] width 133 height 13
click at [183, 189] on input "Corr" at bounding box center [214, 188] width 133 height 13
type input "C"
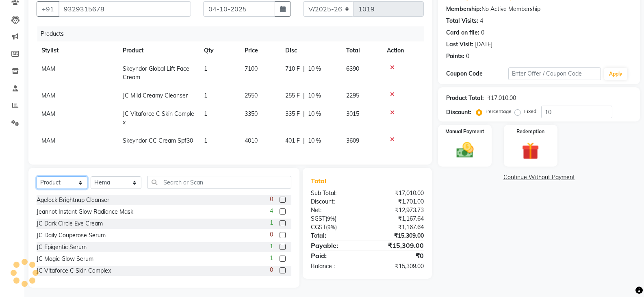
click at [52, 187] on select "Select Service Product Membership Package Voucher Prepaid Gift Card" at bounding box center [62, 182] width 51 height 13
select select "service"
click at [37, 183] on select "Select Service Product Membership Package Voucher Prepaid Gift Card" at bounding box center [62, 182] width 51 height 13
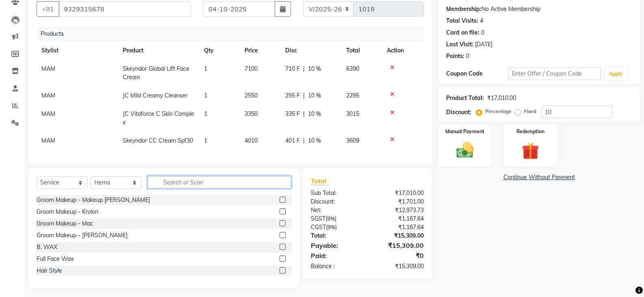
click at [174, 189] on input "text" at bounding box center [220, 182] width 144 height 13
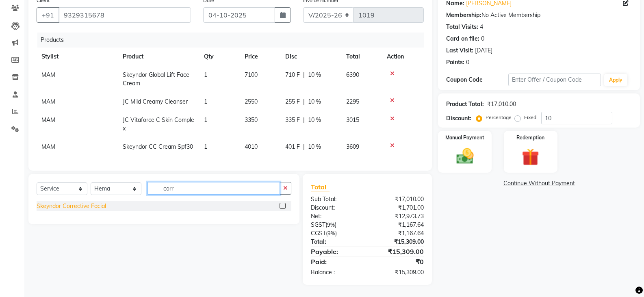
type input "corr"
click at [98, 206] on div "Skeyndor Corrective Facial" at bounding box center [72, 206] width 70 height 9
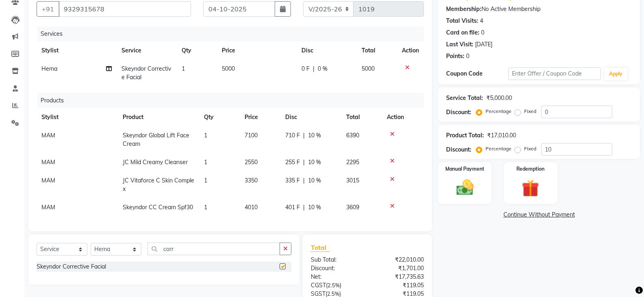
checkbox input "false"
click at [242, 67] on td "5000" at bounding box center [257, 73] width 80 height 27
select select "27821"
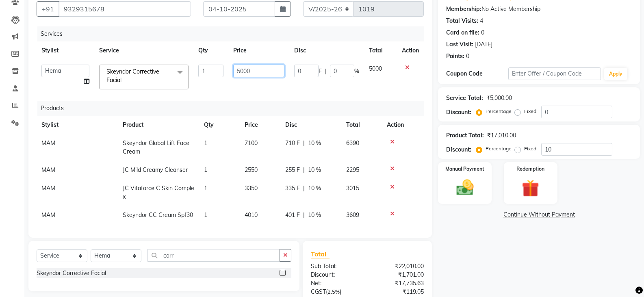
drag, startPoint x: 249, startPoint y: 70, endPoint x: 230, endPoint y: 70, distance: 19.1
click at [230, 70] on td "5000" at bounding box center [258, 77] width 61 height 35
type input "5500"
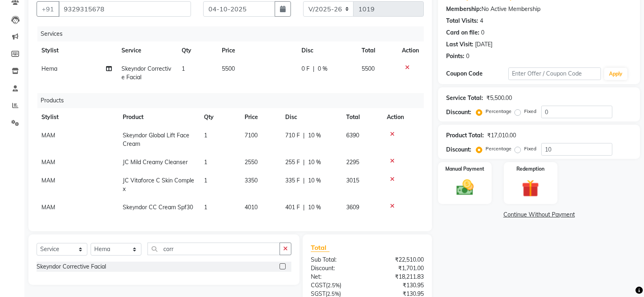
click at [471, 233] on div "Name: [PERSON_NAME] Membership: No Active Membership Total Visits: 4 Card on fi…" at bounding box center [542, 179] width 208 height 385
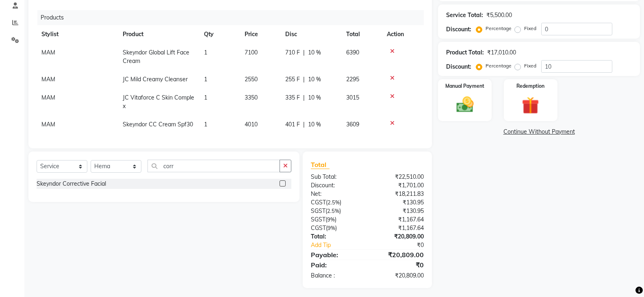
scroll to position [161, 0]
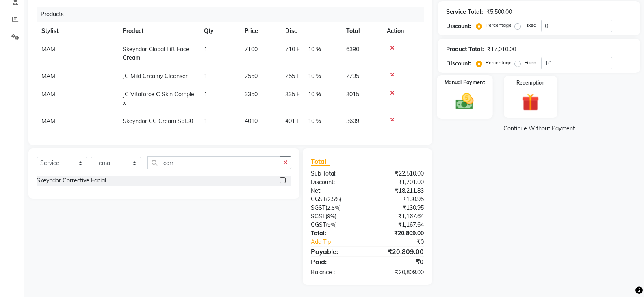
click at [470, 98] on img at bounding box center [464, 101] width 29 height 21
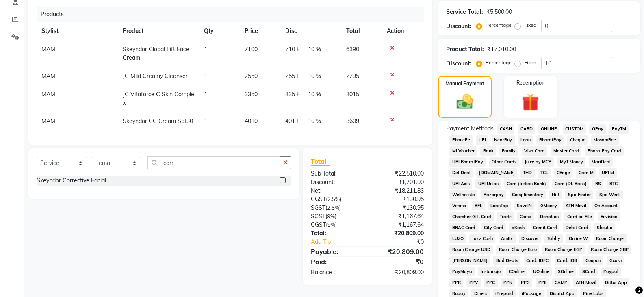
click at [260, 93] on td "3350" at bounding box center [260, 98] width 41 height 27
select select "28057"
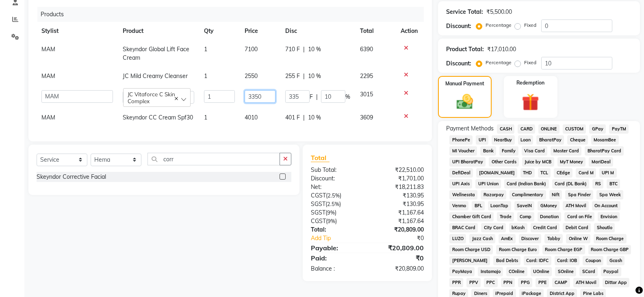
drag, startPoint x: 265, startPoint y: 95, endPoint x: 246, endPoint y: 93, distance: 18.4
click at [246, 93] on input "3350" at bounding box center [260, 96] width 31 height 13
type input "3300"
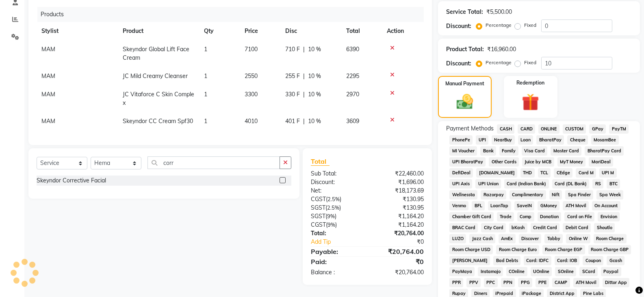
click at [585, 110] on div "Manual Payment Redemption" at bounding box center [539, 97] width 214 height 42
click at [262, 48] on td "7100" at bounding box center [260, 53] width 41 height 27
select select "28057"
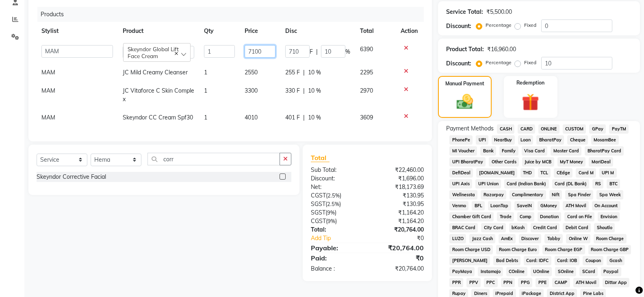
drag, startPoint x: 264, startPoint y: 51, endPoint x: 249, endPoint y: 48, distance: 15.4
click at [249, 48] on input "7100" at bounding box center [260, 51] width 31 height 13
type input "6000"
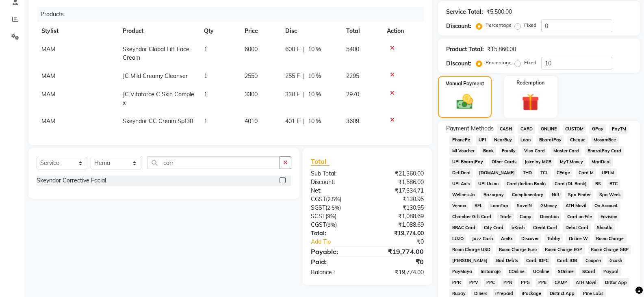
click at [239, 203] on div "Select Service Product Membership Package Voucher Prepaid Gift Card Select Styl…" at bounding box center [160, 216] width 277 height 137
click at [259, 46] on td "6000" at bounding box center [260, 53] width 41 height 27
select select "28057"
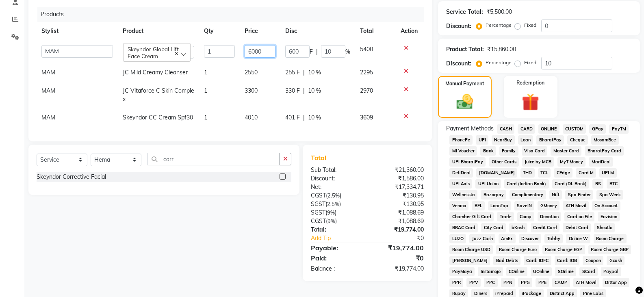
drag, startPoint x: 265, startPoint y: 50, endPoint x: 248, endPoint y: 50, distance: 17.5
click at [248, 50] on input "6000" at bounding box center [260, 51] width 31 height 13
type input "7000"
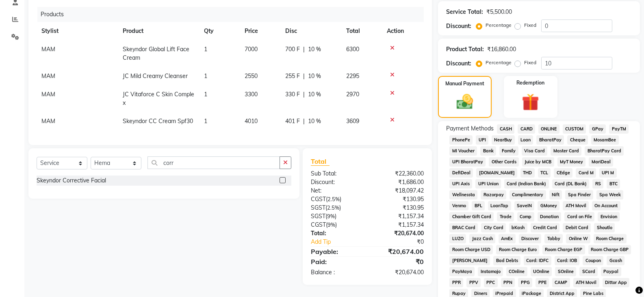
click at [163, 243] on div "Select Service Product Membership Package Voucher Prepaid Gift Card Select Styl…" at bounding box center [160, 216] width 277 height 137
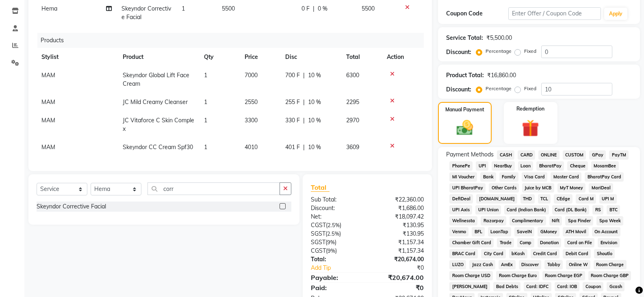
scroll to position [120, 0]
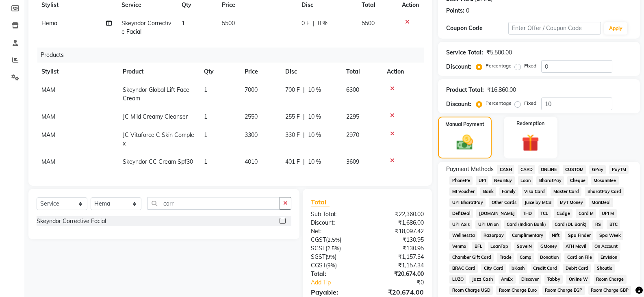
click at [509, 170] on span "CASH" at bounding box center [505, 169] width 17 height 9
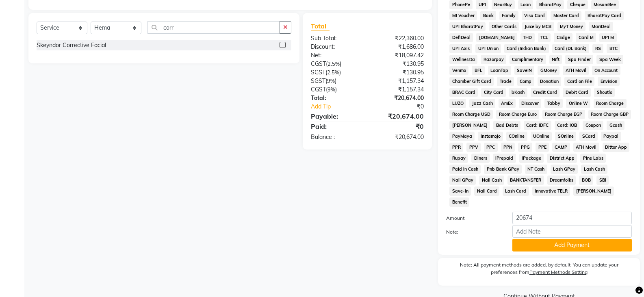
scroll to position [302, 0]
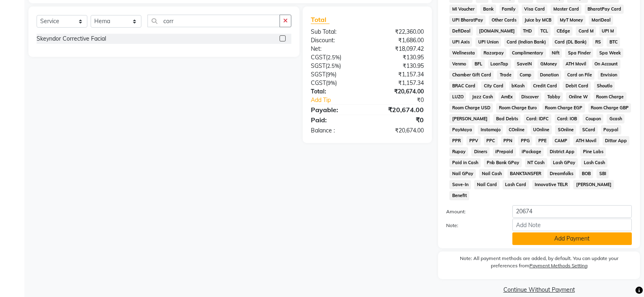
click at [555, 233] on button "Add Payment" at bounding box center [573, 239] width 120 height 13
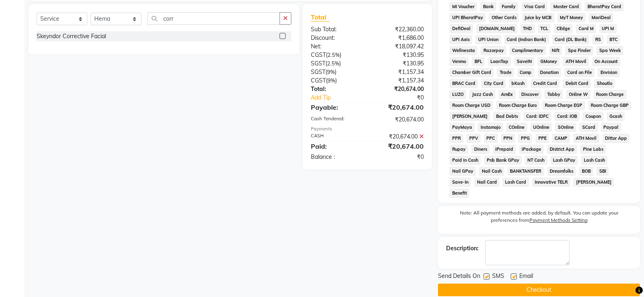
scroll to position [305, 0]
click at [544, 283] on button "Checkout" at bounding box center [539, 289] width 202 height 13
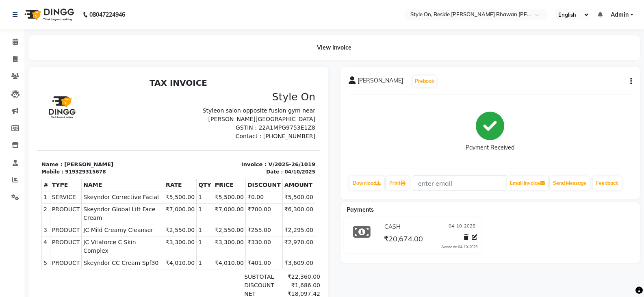
drag, startPoint x: 436, startPoint y: 108, endPoint x: 411, endPoint y: 111, distance: 25.5
click at [436, 108] on div "Payment Received" at bounding box center [491, 131] width 284 height 61
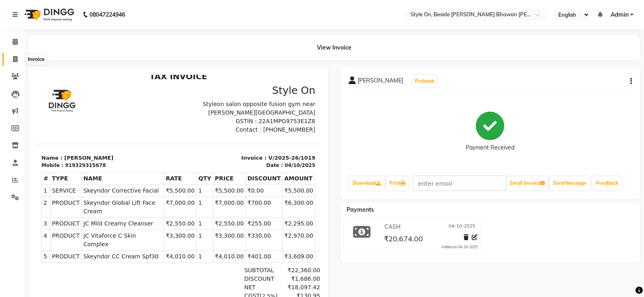
click at [11, 55] on span at bounding box center [15, 59] width 14 height 9
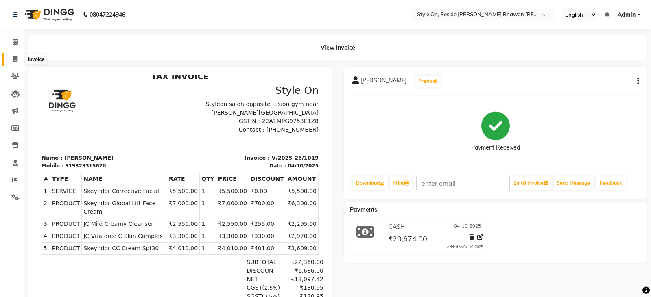
select select "4700"
select select "service"
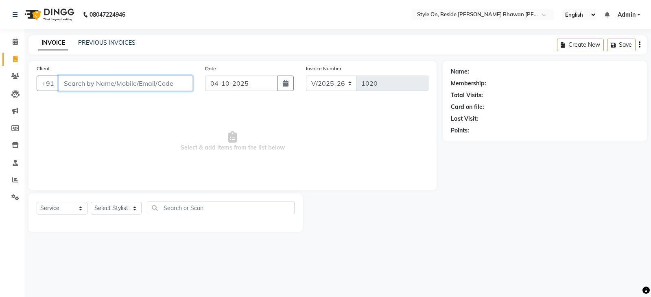
click at [110, 85] on input "Client" at bounding box center [126, 83] width 134 height 15
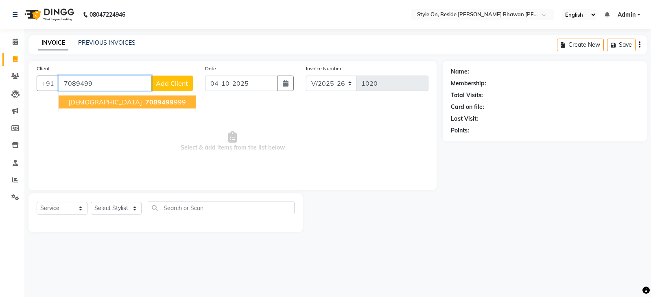
click at [145, 98] on span "7089499" at bounding box center [159, 102] width 28 height 8
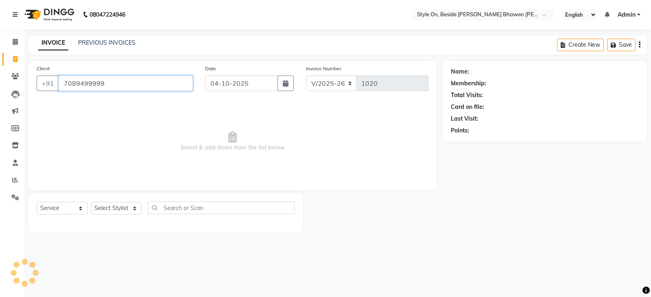
type input "7089499999"
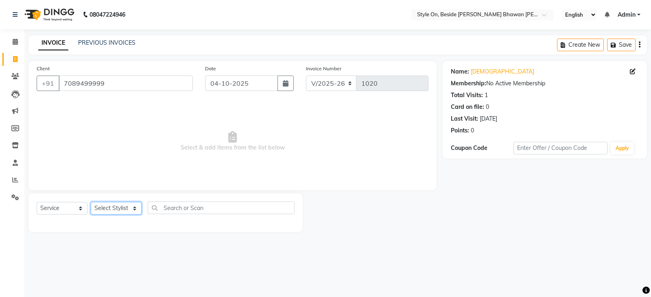
click at [111, 206] on select "Select Stylist [PERSON_NAME] Anju [PERSON_NAME] [PERSON_NAME] [PERSON_NAME] [PE…" at bounding box center [116, 208] width 51 height 13
select select "27824"
click at [91, 202] on select "Select Stylist [PERSON_NAME] Anju [PERSON_NAME] [PERSON_NAME] [PERSON_NAME] [PE…" at bounding box center [116, 208] width 51 height 13
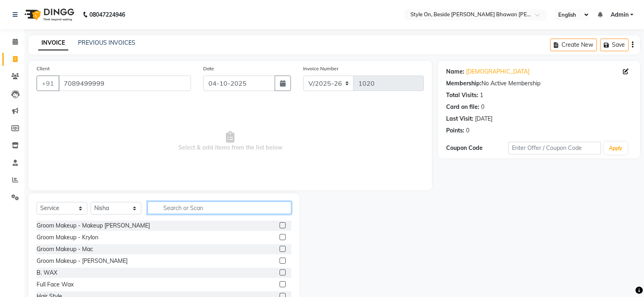
click at [172, 209] on input "text" at bounding box center [220, 208] width 144 height 13
type input "make"
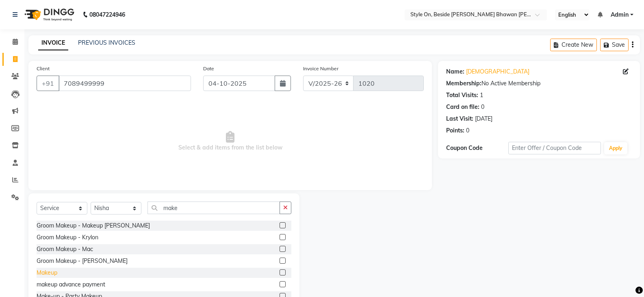
click at [50, 272] on div "Makeup" at bounding box center [47, 273] width 21 height 9
checkbox input "false"
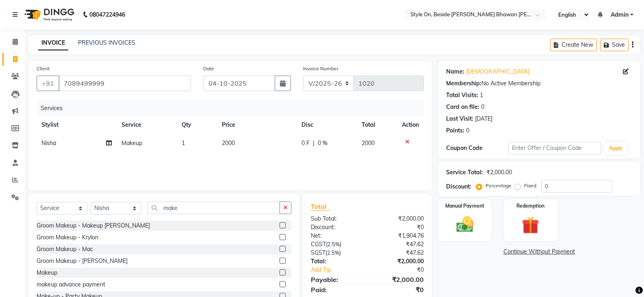
click at [236, 143] on td "2000" at bounding box center [257, 143] width 80 height 18
select select "27824"
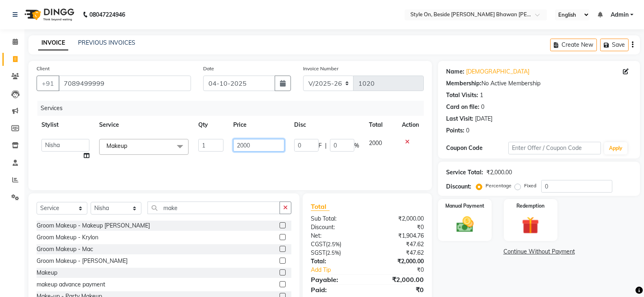
drag, startPoint x: 250, startPoint y: 144, endPoint x: 237, endPoint y: 144, distance: 12.6
click at [237, 144] on input "2000" at bounding box center [258, 145] width 51 height 13
type input "1000"
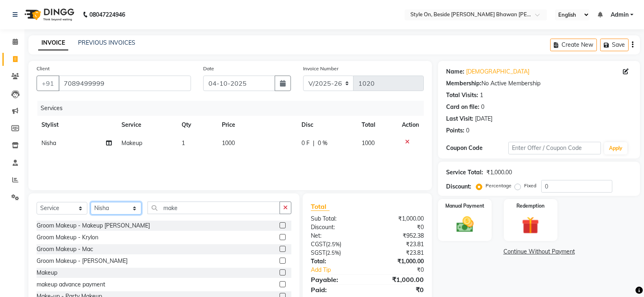
click at [104, 207] on select "Select Stylist [PERSON_NAME] Anju [PERSON_NAME] [PERSON_NAME] [PERSON_NAME] [PE…" at bounding box center [116, 208] width 51 height 13
select select "33220"
click at [91, 202] on select "Select Stylist [PERSON_NAME] Anju [PERSON_NAME] [PERSON_NAME] [PERSON_NAME] [PE…" at bounding box center [116, 208] width 51 height 13
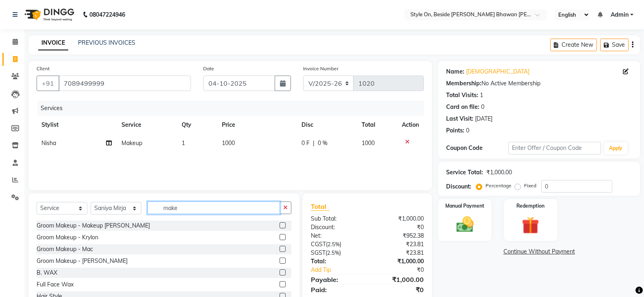
drag, startPoint x: 174, startPoint y: 207, endPoint x: 157, endPoint y: 205, distance: 17.6
click at [157, 205] on input "make" at bounding box center [214, 208] width 133 height 13
type input "hair"
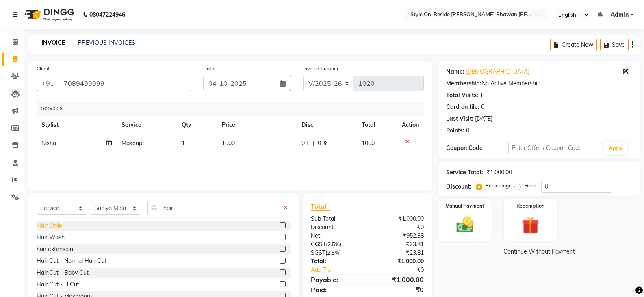
click at [55, 223] on div "Hair Style" at bounding box center [50, 226] width 26 height 9
checkbox input "false"
click at [237, 156] on td "550" at bounding box center [257, 161] width 80 height 18
select select "33220"
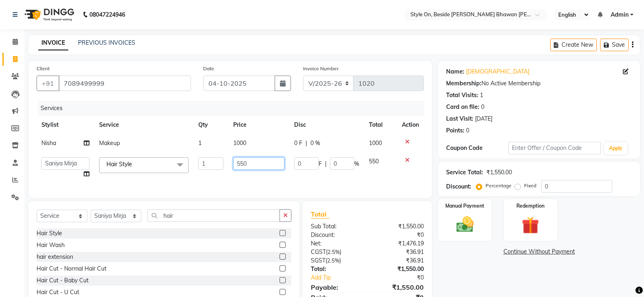
drag, startPoint x: 247, startPoint y: 162, endPoint x: 242, endPoint y: 163, distance: 5.7
click at [242, 163] on input "550" at bounding box center [258, 163] width 51 height 13
type input "500"
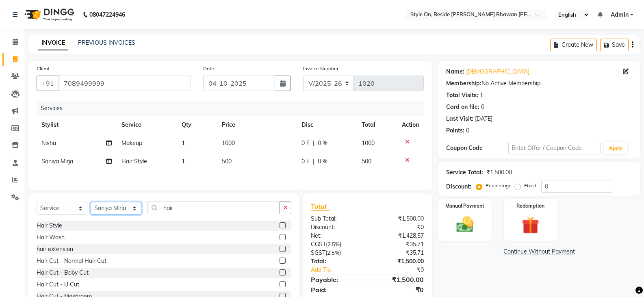
click at [122, 224] on div "Select Service Product Membership Package Voucher Prepaid Gift Card Select Styl…" at bounding box center [163, 254] width 271 height 120
select select "27824"
click at [91, 203] on select "Select Stylist [PERSON_NAME] Anju [PERSON_NAME] [PERSON_NAME] [PERSON_NAME] [PE…" at bounding box center [116, 208] width 51 height 13
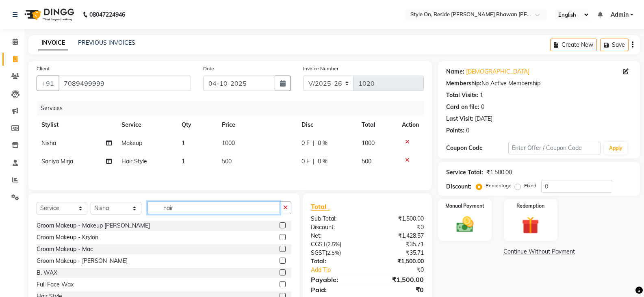
drag, startPoint x: 181, startPoint y: 207, endPoint x: 161, endPoint y: 207, distance: 20.7
click at [161, 207] on input "hair" at bounding box center [214, 208] width 133 height 13
type input "th"
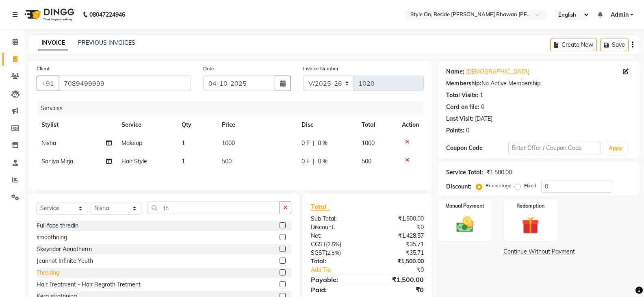
click at [50, 274] on div "Threding" at bounding box center [48, 273] width 23 height 9
checkbox input "false"
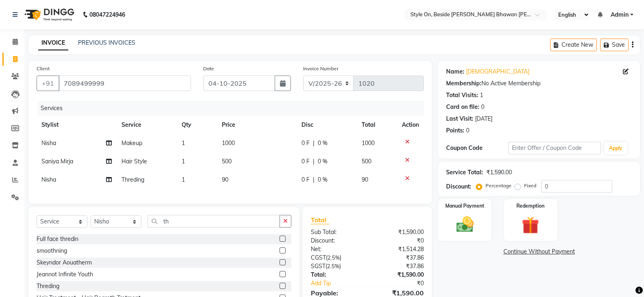
click at [232, 182] on td "90" at bounding box center [257, 180] width 80 height 18
select select "27824"
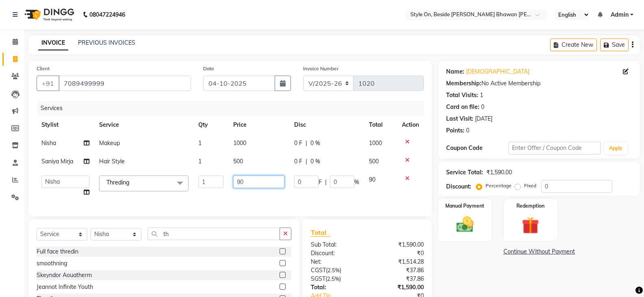
drag, startPoint x: 246, startPoint y: 181, endPoint x: 236, endPoint y: 181, distance: 10.2
click at [236, 181] on input "90" at bounding box center [258, 182] width 51 height 13
type input "80"
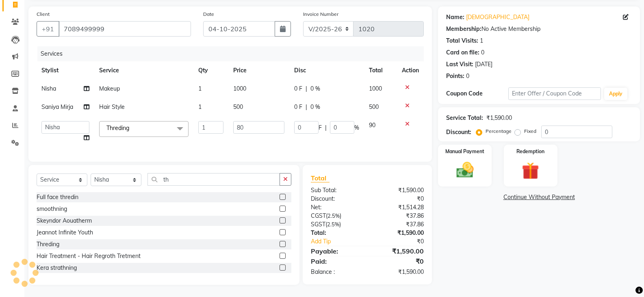
scroll to position [48, 0]
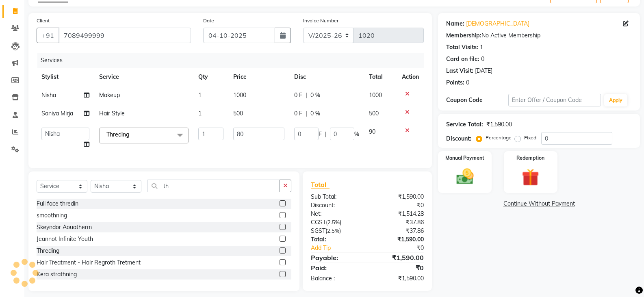
click at [251, 80] on table "Stylist Service Qty Price Disc Total Action Nisha Makeup 1 1000 0 F | 0 % 1000 …" at bounding box center [230, 111] width 387 height 86
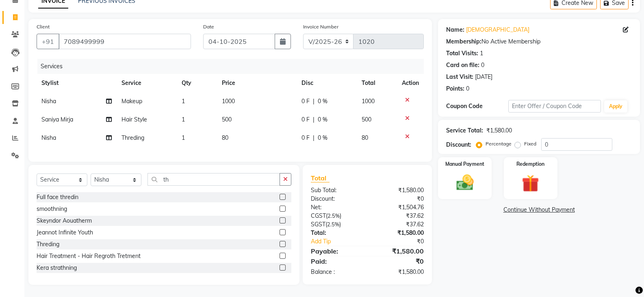
click at [238, 92] on td "1000" at bounding box center [257, 101] width 80 height 18
select select "27824"
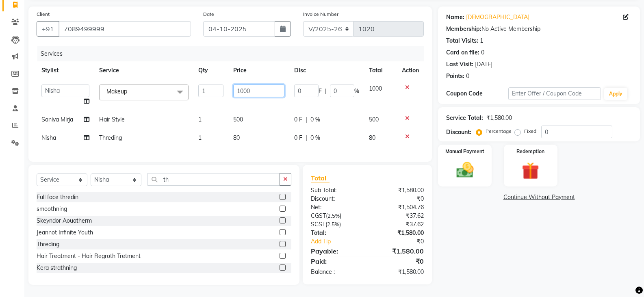
drag, startPoint x: 255, startPoint y: 84, endPoint x: 233, endPoint y: 83, distance: 22.0
click at [233, 83] on td "1000" at bounding box center [258, 95] width 61 height 31
type input "1250"
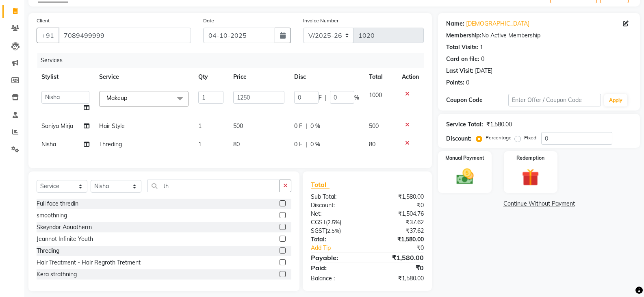
click at [533, 203] on div "Name: [PERSON_NAME] Membership: No Active Membership Total Visits: 1 Card on fi…" at bounding box center [542, 152] width 208 height 279
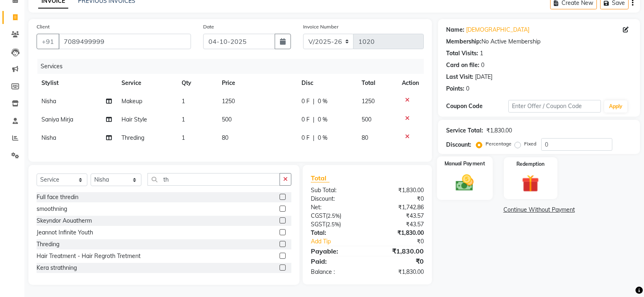
click at [465, 184] on img at bounding box center [464, 182] width 29 height 21
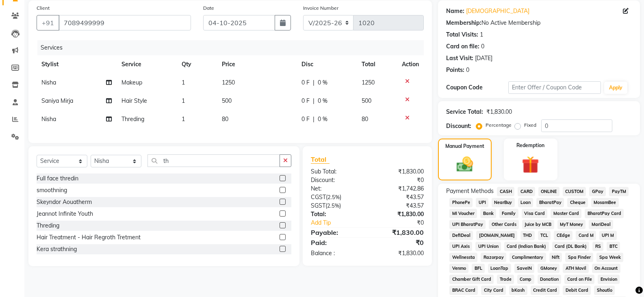
click at [505, 190] on span "CASH" at bounding box center [505, 191] width 17 height 9
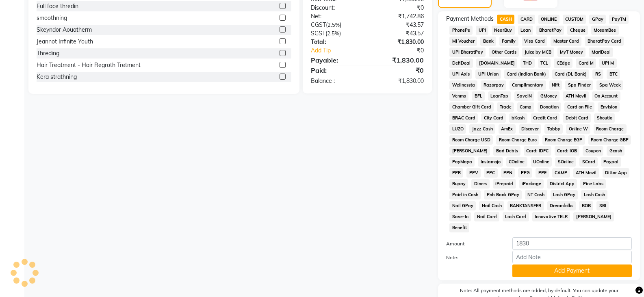
scroll to position [265, 0]
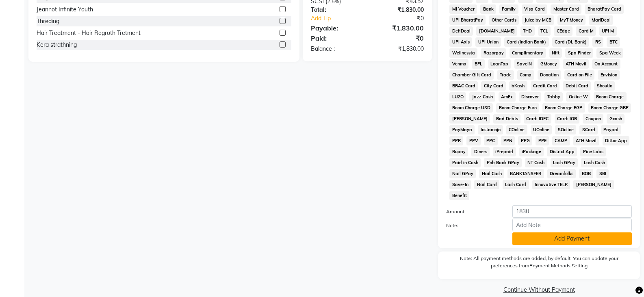
click at [552, 233] on button "Add Payment" at bounding box center [573, 239] width 120 height 13
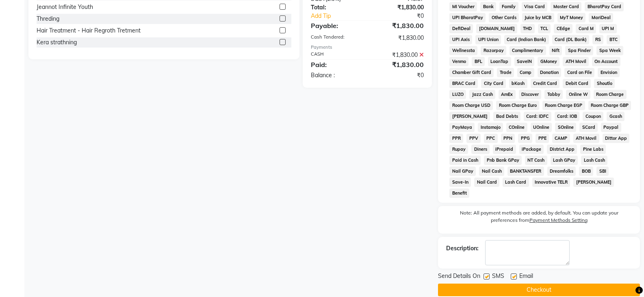
scroll to position [268, 0]
click at [531, 283] on button "Checkout" at bounding box center [539, 289] width 202 height 13
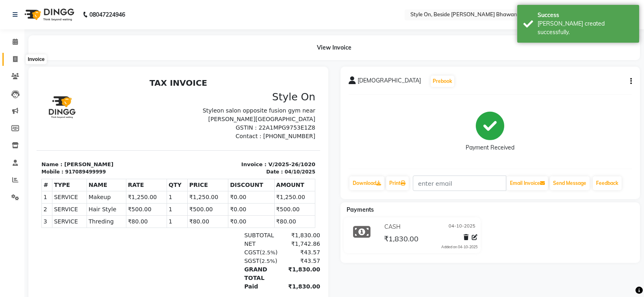
click at [13, 58] on icon at bounding box center [15, 59] width 4 height 6
select select "service"
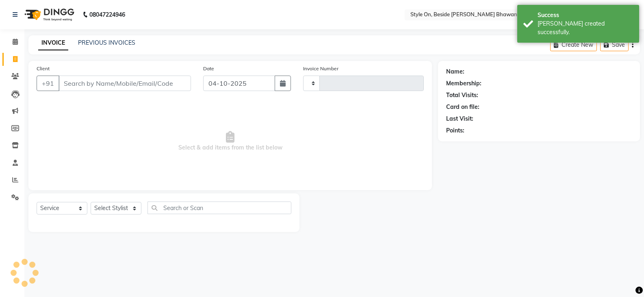
type input "1021"
select select "4700"
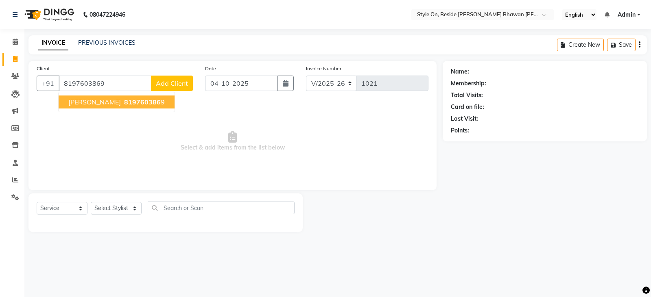
type input "8197603869"
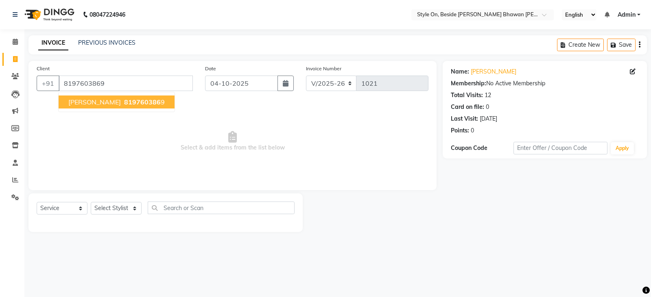
click at [99, 101] on span "[PERSON_NAME]" at bounding box center [94, 102] width 52 height 8
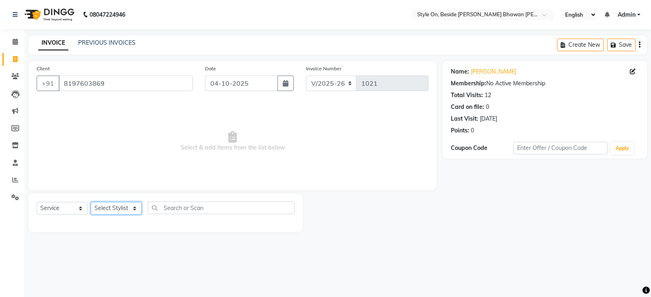
click at [117, 207] on select "Select Stylist [PERSON_NAME] Anju [PERSON_NAME] [PERSON_NAME] [PERSON_NAME] [PE…" at bounding box center [116, 208] width 51 height 13
select select "28057"
click at [91, 202] on select "Select Stylist [PERSON_NAME] Anju [PERSON_NAME] [PERSON_NAME] [PERSON_NAME] [PE…" at bounding box center [116, 208] width 51 height 13
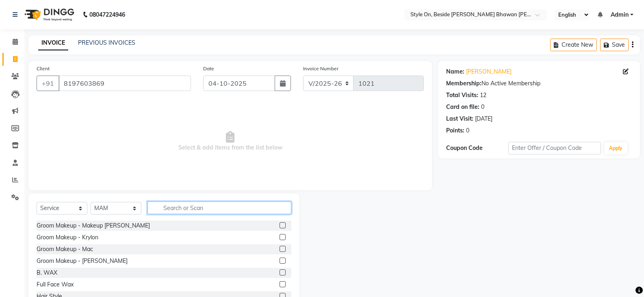
click at [174, 209] on input "text" at bounding box center [220, 208] width 144 height 13
click at [165, 208] on input "text" at bounding box center [220, 208] width 144 height 13
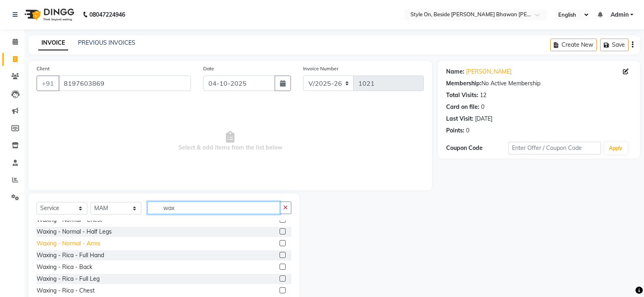
scroll to position [202, 0]
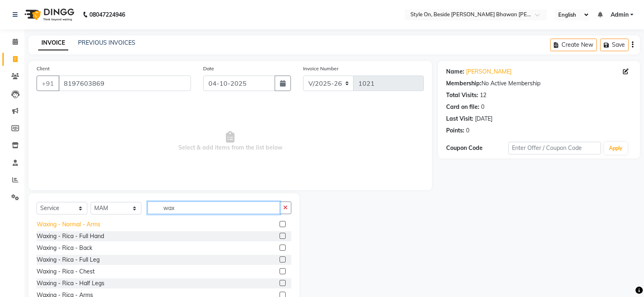
type input "wax"
click at [96, 222] on div "Waxing - Normal - Arms" at bounding box center [69, 224] width 64 height 9
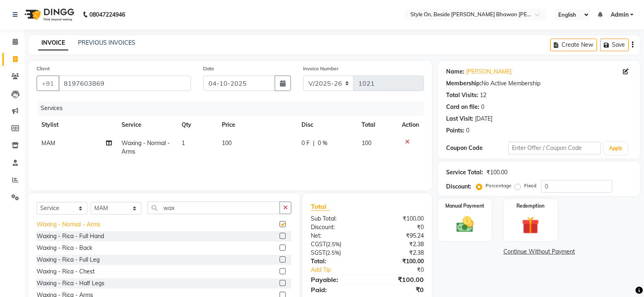
checkbox input "false"
drag, startPoint x: 179, startPoint y: 207, endPoint x: 161, endPoint y: 207, distance: 17.9
click at [161, 207] on input "wax" at bounding box center [214, 208] width 133 height 13
click at [108, 207] on select "Select Stylist [PERSON_NAME] Anju [PERSON_NAME] [PERSON_NAME] [PERSON_NAME] [PE…" at bounding box center [116, 208] width 51 height 13
click at [91, 202] on select "Select Stylist [PERSON_NAME] Anju [PERSON_NAME] [PERSON_NAME] [PERSON_NAME] [PE…" at bounding box center [116, 208] width 51 height 13
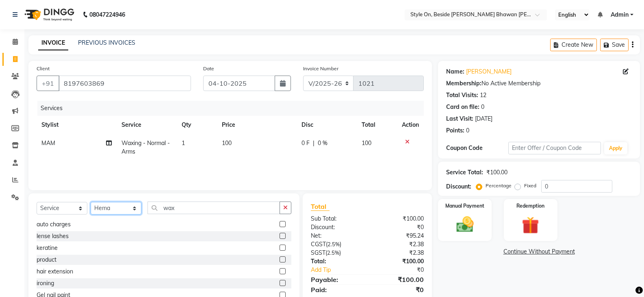
click at [108, 209] on select "Select Stylist [PERSON_NAME] Anju [PERSON_NAME] [PERSON_NAME] [PERSON_NAME] [PE…" at bounding box center [116, 208] width 51 height 13
select select "28057"
click at [91, 202] on select "Select Stylist [PERSON_NAME] Anju [PERSON_NAME] [PERSON_NAME] [PERSON_NAME] [PE…" at bounding box center [116, 208] width 51 height 13
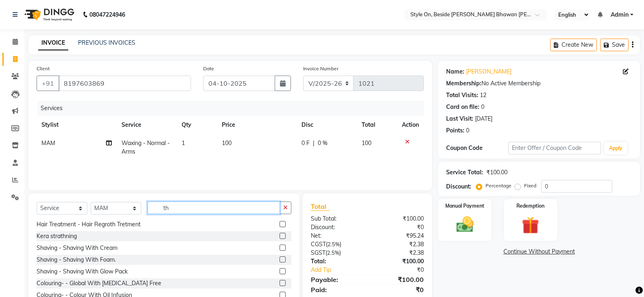
scroll to position [0, 0]
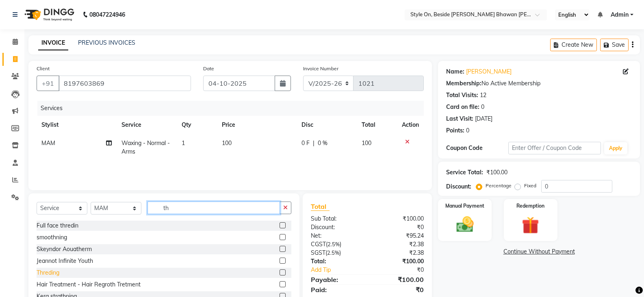
type input "th"
click at [54, 270] on div "Threding" at bounding box center [48, 273] width 23 height 9
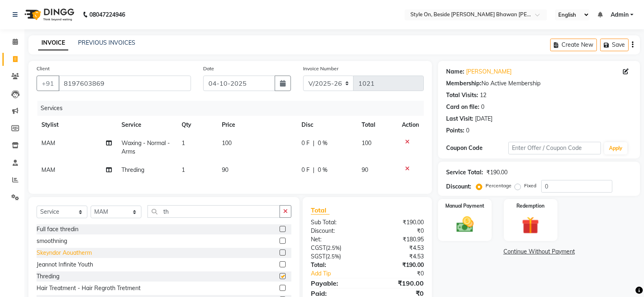
checkbox input "false"
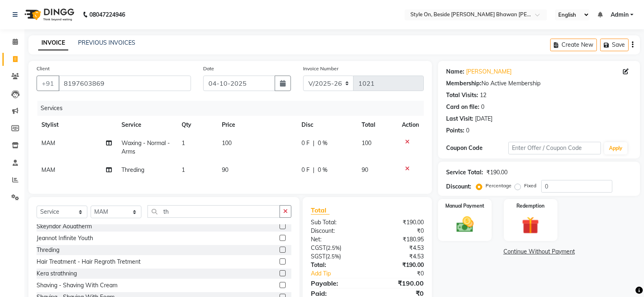
scroll to position [41, 0]
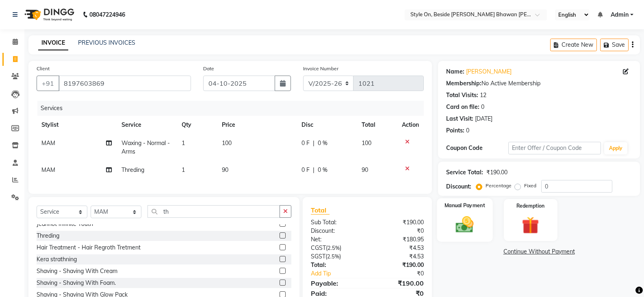
click at [466, 227] on img at bounding box center [464, 224] width 29 height 21
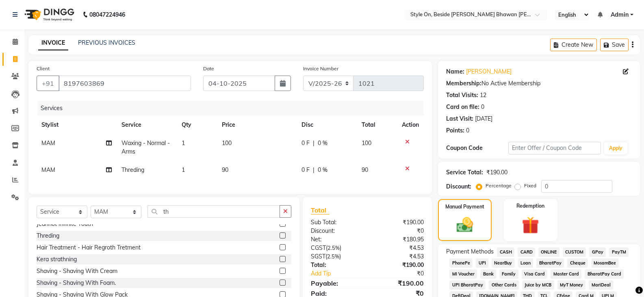
click at [508, 252] on span "CASH" at bounding box center [505, 252] width 17 height 9
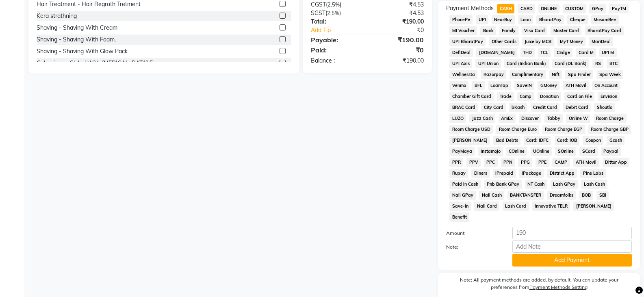
scroll to position [244, 0]
click at [549, 254] on button "Add Payment" at bounding box center [573, 260] width 120 height 13
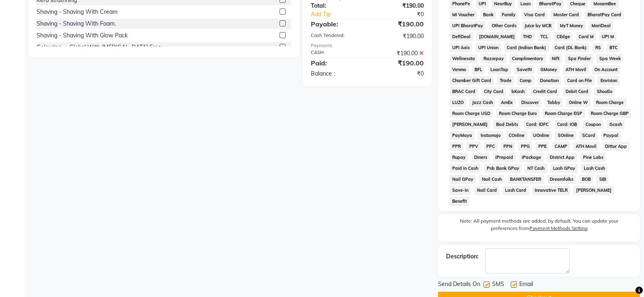
scroll to position [268, 0]
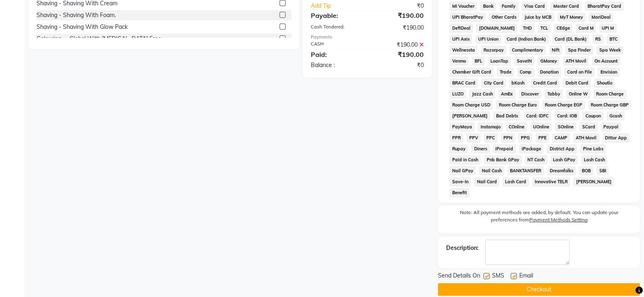
click at [546, 283] on button "Checkout" at bounding box center [539, 289] width 202 height 13
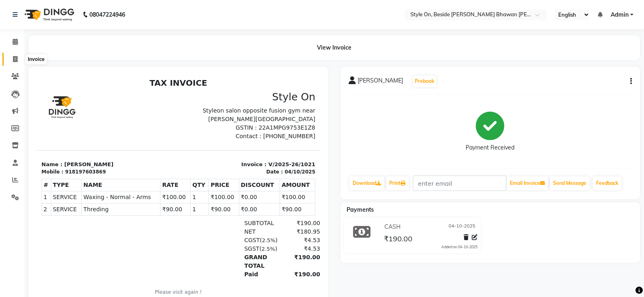
click at [12, 59] on span at bounding box center [15, 59] width 14 height 9
select select "service"
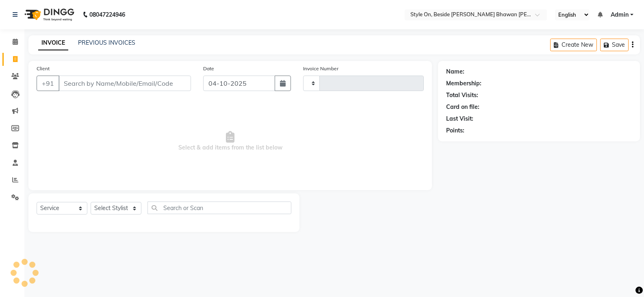
type input "1022"
select select "4700"
click at [122, 84] on input "Client" at bounding box center [126, 83] width 134 height 15
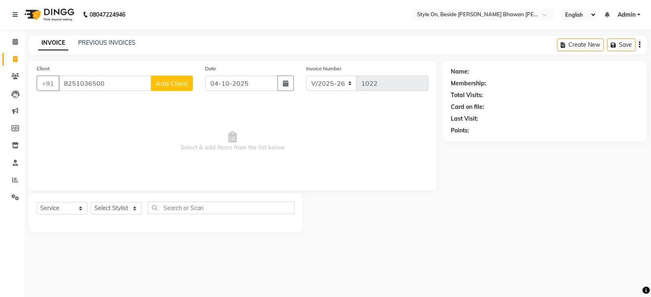
type input "8251036500"
click at [185, 81] on span "Add Client" at bounding box center [172, 83] width 32 height 8
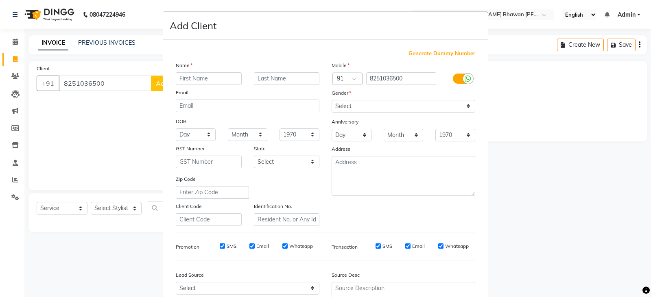
click at [208, 79] on input "text" at bounding box center [209, 78] width 66 height 13
type input "n"
type input "Neha"
click at [269, 76] on input "text" at bounding box center [287, 78] width 66 height 13
type input "Agrwal"
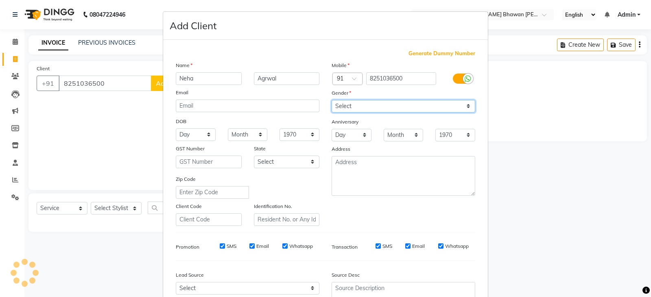
click at [350, 108] on select "Select [DEMOGRAPHIC_DATA] [DEMOGRAPHIC_DATA] Other Prefer Not To Say" at bounding box center [403, 106] width 144 height 13
select select "[DEMOGRAPHIC_DATA]"
click at [331, 100] on select "Select [DEMOGRAPHIC_DATA] [DEMOGRAPHIC_DATA] Other Prefer Not To Say" at bounding box center [403, 106] width 144 height 13
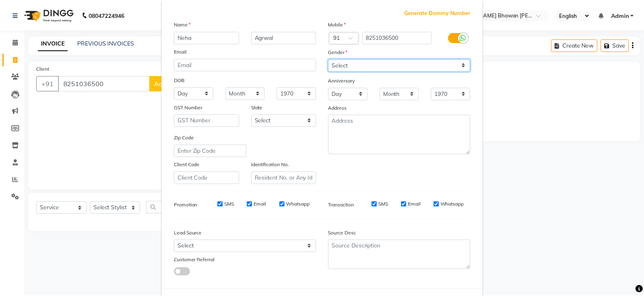
scroll to position [78, 0]
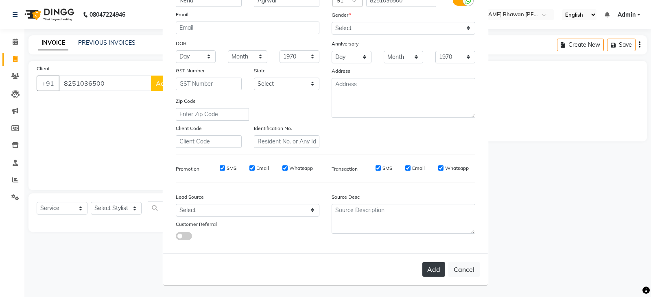
click at [429, 270] on button "Add" at bounding box center [433, 269] width 23 height 15
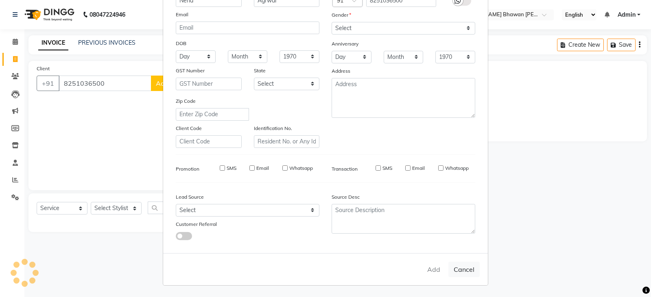
select select
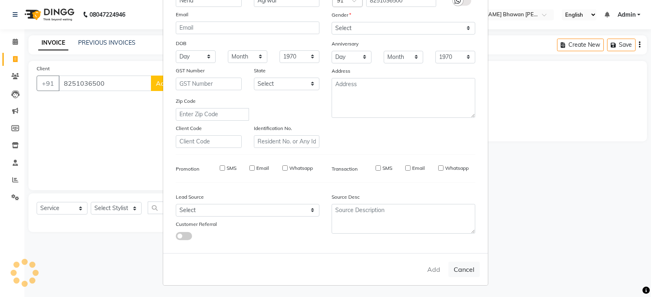
select select
checkbox input "false"
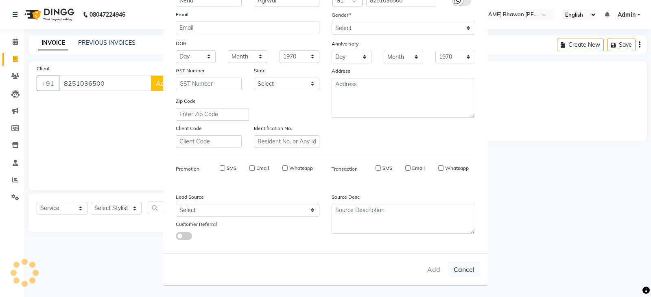
checkbox input "false"
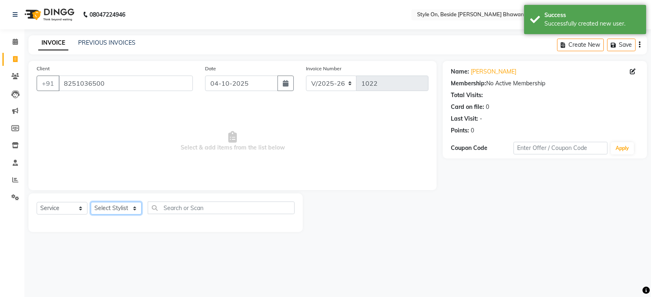
click at [117, 208] on select "Select Stylist [PERSON_NAME] Anju [PERSON_NAME] [PERSON_NAME] [PERSON_NAME] [PE…" at bounding box center [116, 208] width 51 height 13
select select "27825"
click at [91, 202] on select "Select Stylist [PERSON_NAME] Anju [PERSON_NAME] [PERSON_NAME] [PERSON_NAME] [PE…" at bounding box center [116, 208] width 51 height 13
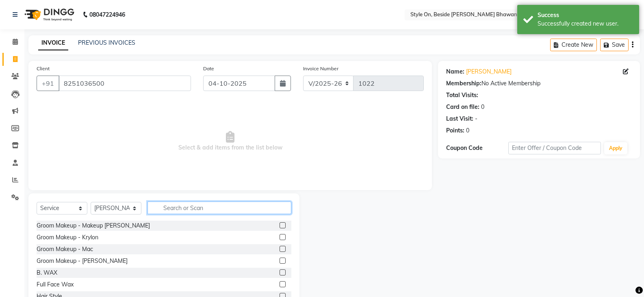
click at [178, 211] on input "text" at bounding box center [220, 208] width 144 height 13
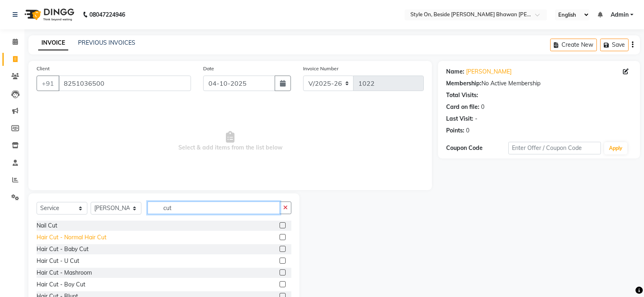
type input "cut"
click at [94, 238] on div "Hair Cut - Normal Hair Cut" at bounding box center [72, 237] width 70 height 9
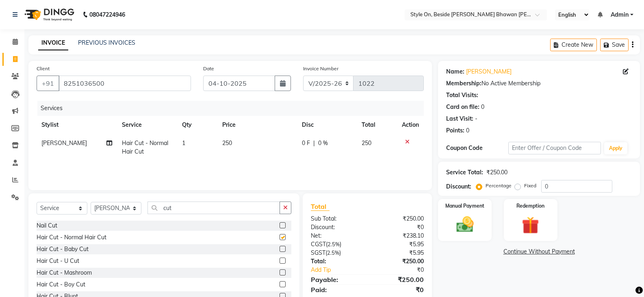
checkbox input "false"
click at [242, 147] on td "250" at bounding box center [258, 147] width 80 height 27
select select "27825"
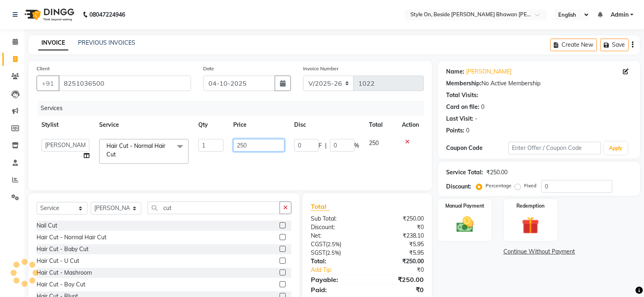
drag, startPoint x: 267, startPoint y: 149, endPoint x: 232, endPoint y: 148, distance: 35.0
click at [232, 148] on td "250" at bounding box center [258, 151] width 61 height 35
type input "650"
click at [468, 220] on img at bounding box center [464, 224] width 29 height 21
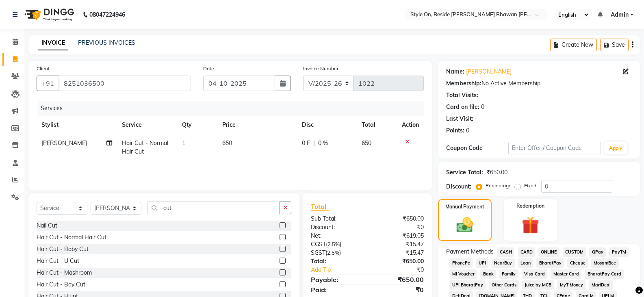
click at [504, 251] on span "CASH" at bounding box center [505, 252] width 17 height 9
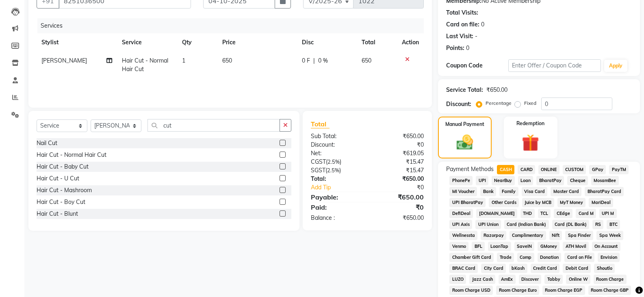
scroll to position [244, 0]
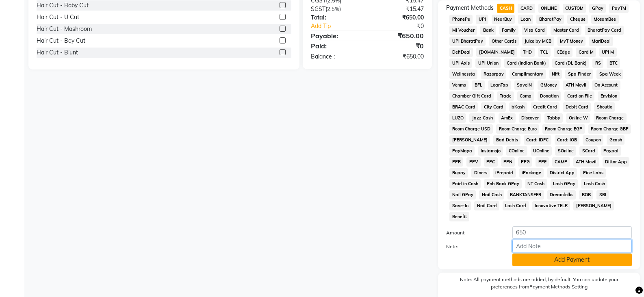
click at [551, 245] on div "Amount: 650 Note: Add Payment" at bounding box center [539, 246] width 186 height 40
click at [547, 254] on button "Add Payment" at bounding box center [573, 260] width 120 height 13
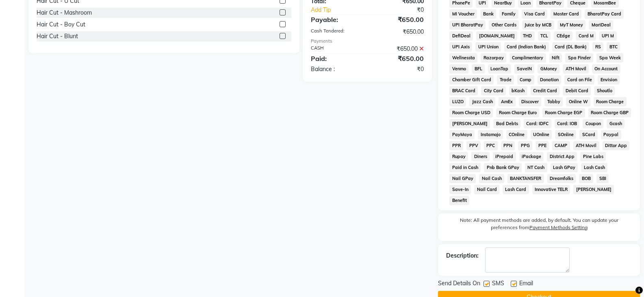
scroll to position [268, 0]
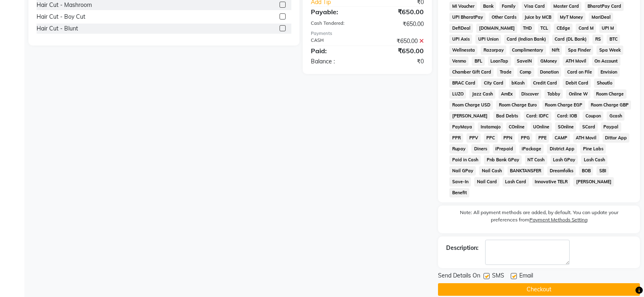
click at [542, 283] on button "Checkout" at bounding box center [539, 289] width 202 height 13
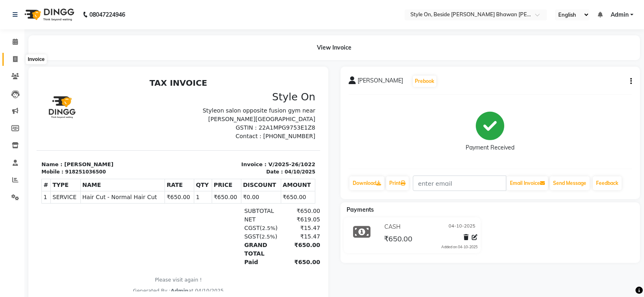
click at [10, 57] on span at bounding box center [15, 59] width 14 height 9
select select "4700"
select select "service"
